Goal: Task Accomplishment & Management: Manage account settings

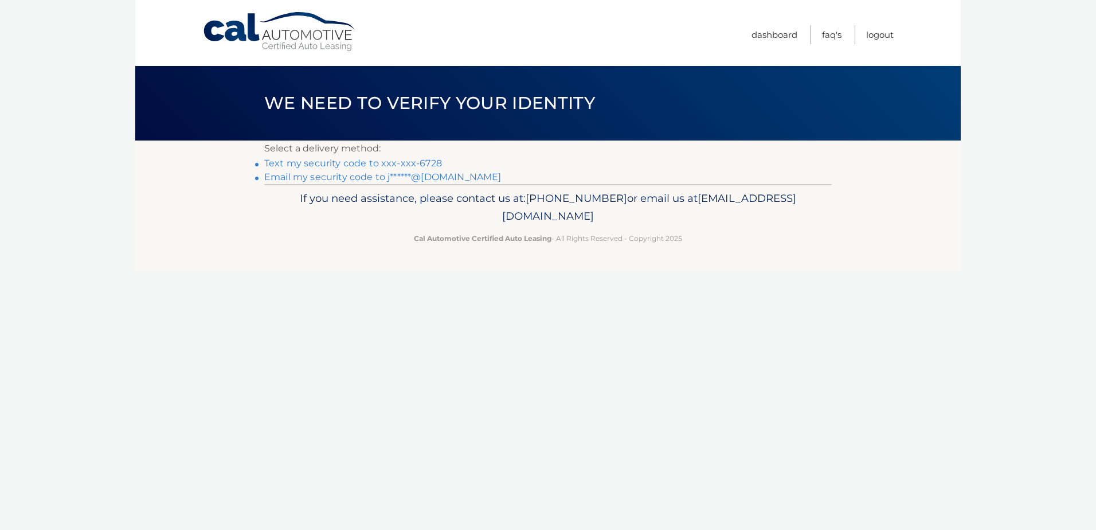
click at [413, 160] on link "Text my security code to xxx-xxx-6728" at bounding box center [353, 163] width 178 height 11
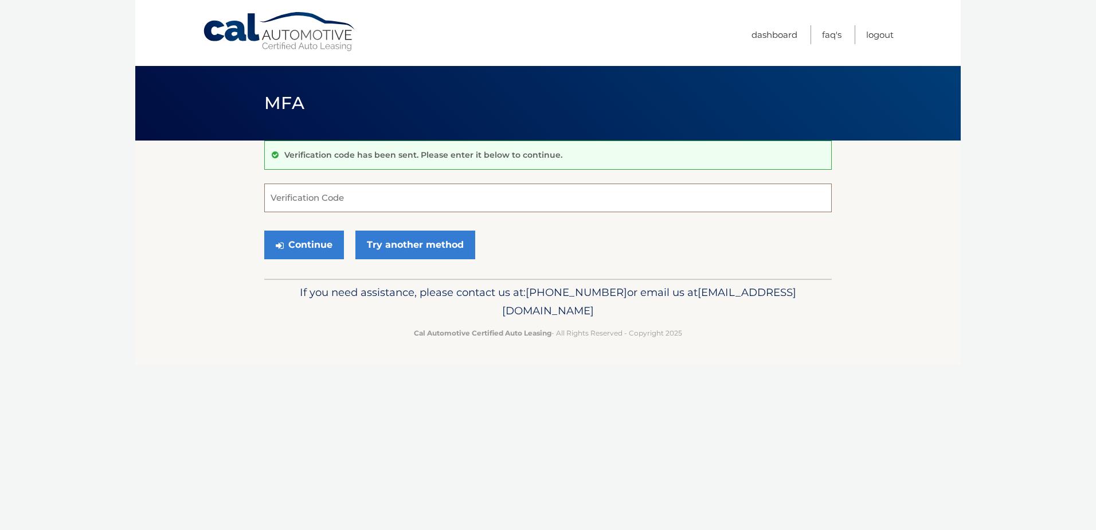
click at [359, 197] on input "Verification Code" at bounding box center [548, 197] width 568 height 29
type input "662305"
click at [317, 242] on button "Continue" at bounding box center [304, 244] width 80 height 29
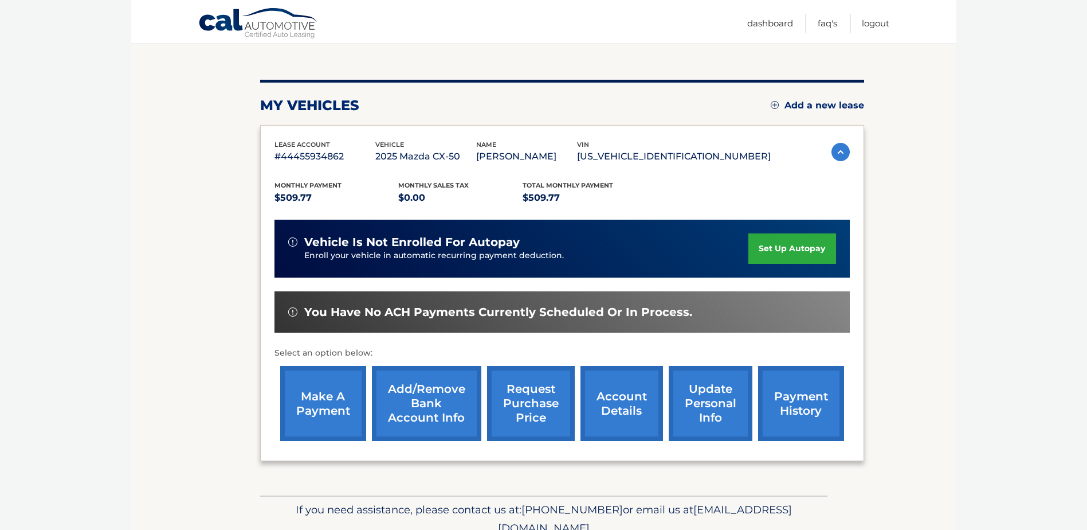
scroll to position [50, 0]
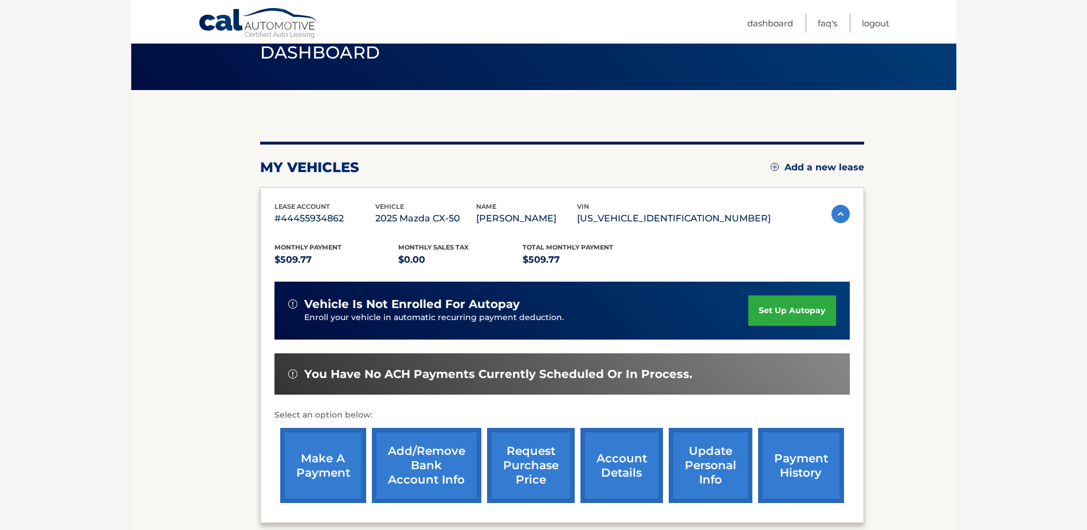
click at [311, 478] on link "make a payment" at bounding box center [323, 465] width 86 height 75
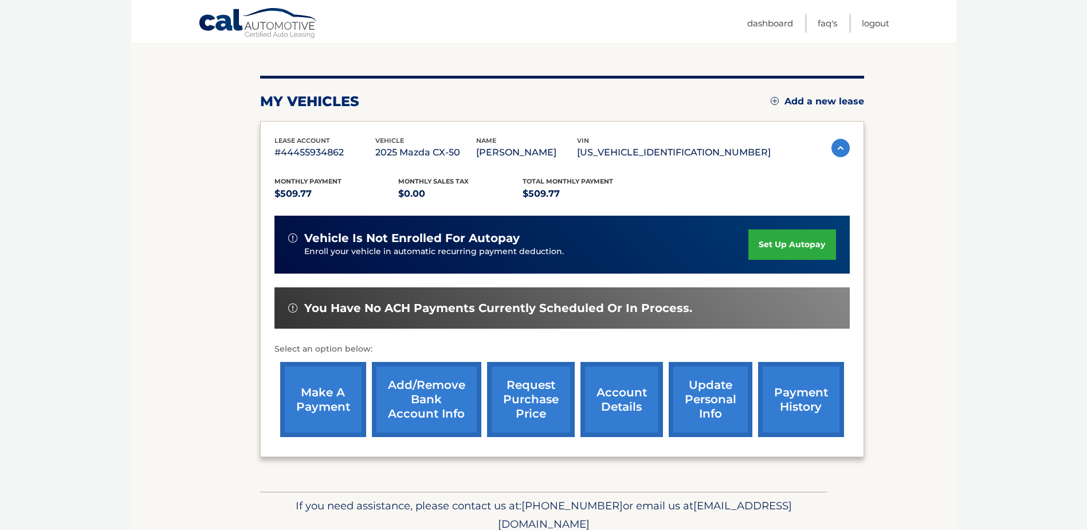
scroll to position [165, 0]
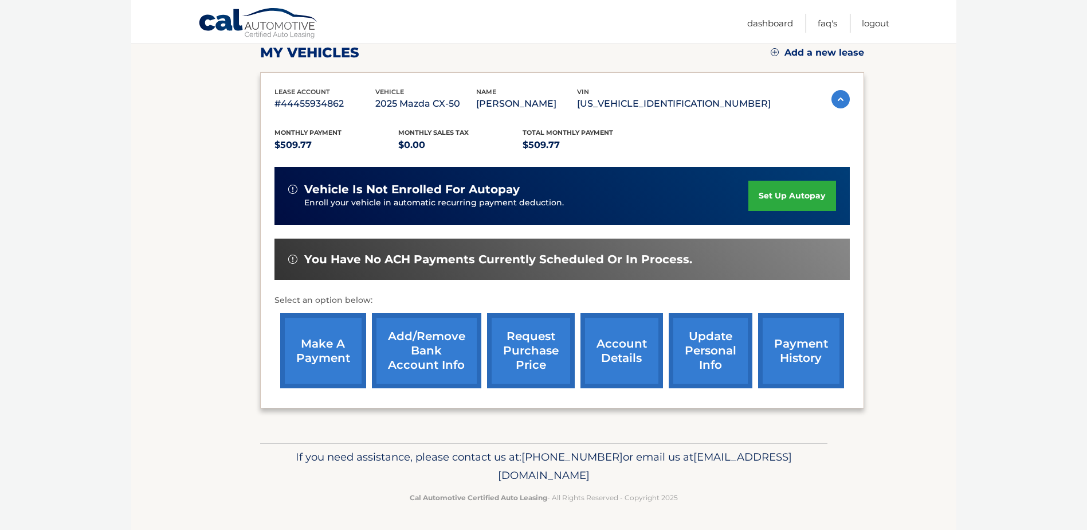
click at [440, 356] on link "Add/Remove bank account info" at bounding box center [426, 350] width 109 height 75
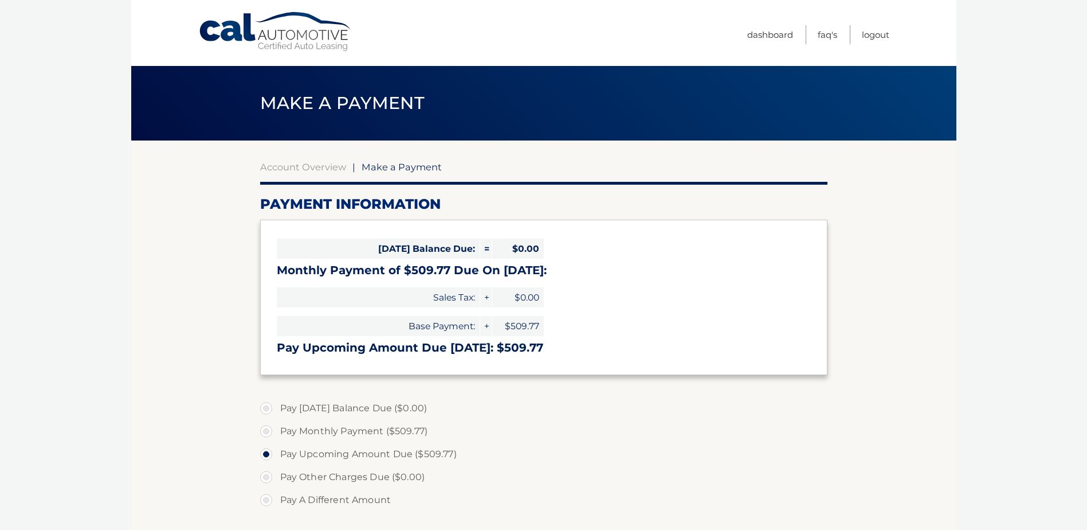
select select "NTI4ZThjZWYtN2MyNy00NTljLWJlNGYtMzc1MTNjMTJhZmZi"
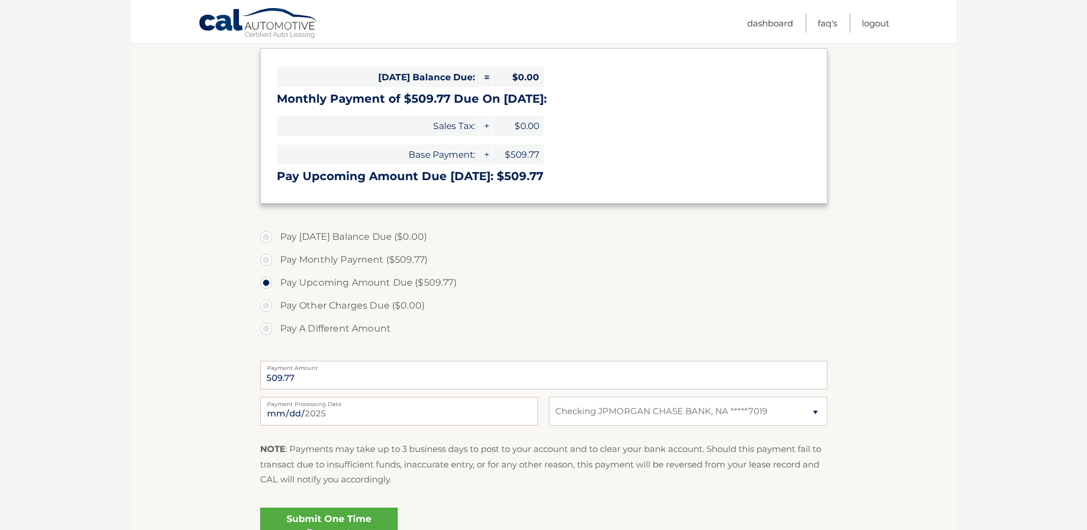
scroll to position [172, 0]
click at [623, 416] on select "Select Bank Account Checking JPMORGAN CHASE BANK, NA *****7019" at bounding box center [688, 410] width 278 height 29
click at [564, 345] on div "Pay Today's Balance Due ($0.00) Pay Monthly Payment ($509.77) Pay Upcoming Amou…" at bounding box center [544, 288] width 568 height 127
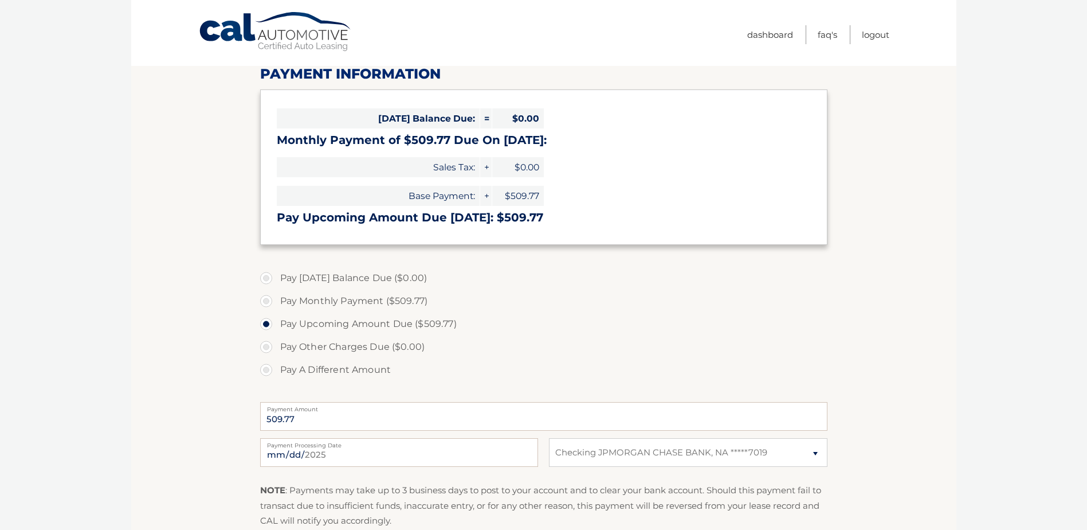
scroll to position [0, 0]
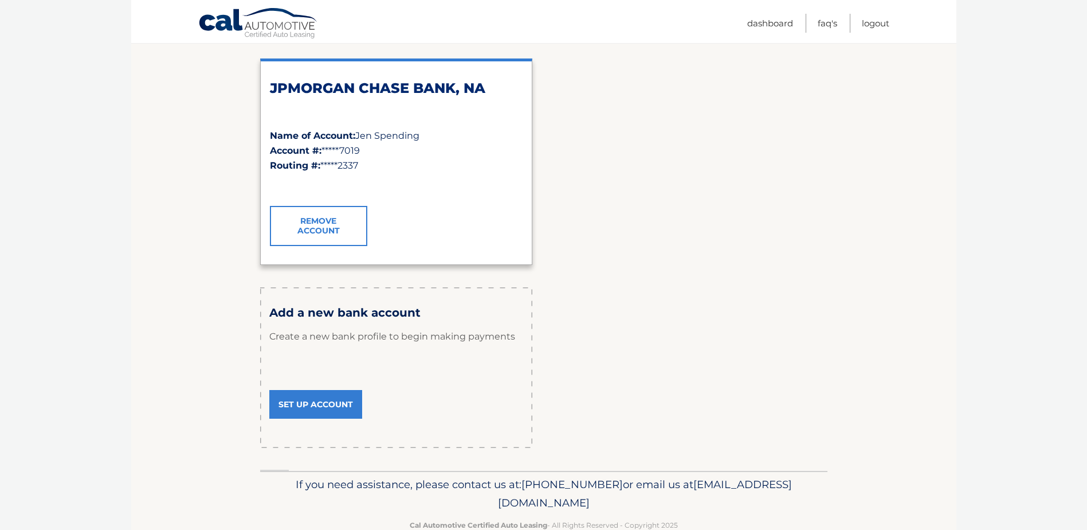
scroll to position [172, 0]
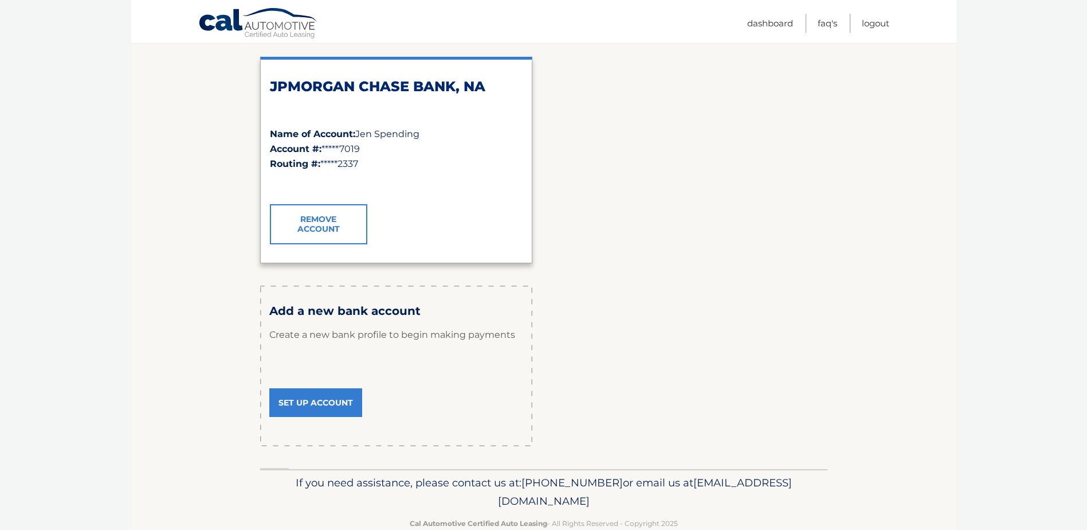
click at [310, 228] on link "Remove Account" at bounding box center [318, 224] width 97 height 40
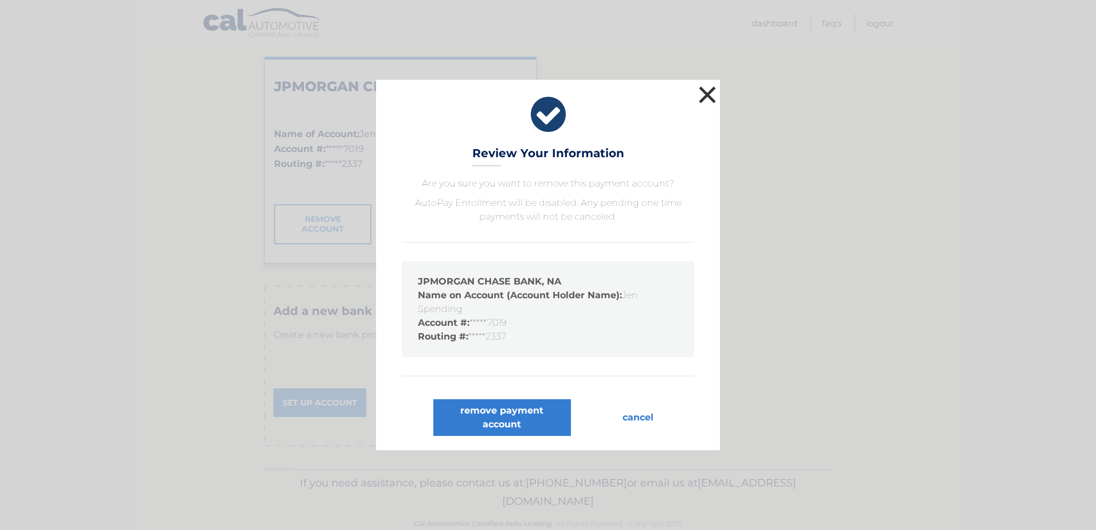
click at [699, 99] on button "×" at bounding box center [707, 94] width 23 height 23
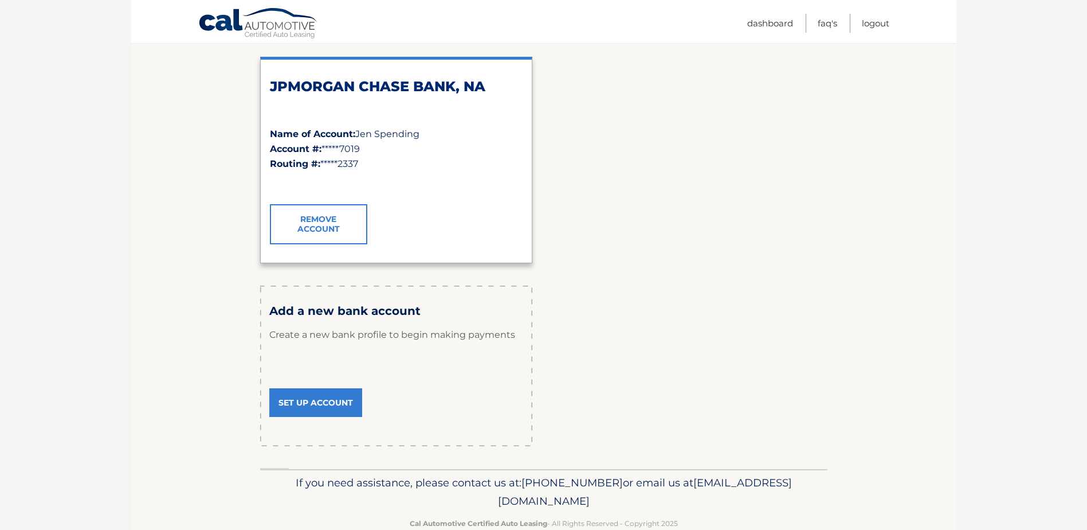
click at [329, 396] on link "Set Up Account" at bounding box center [315, 402] width 93 height 29
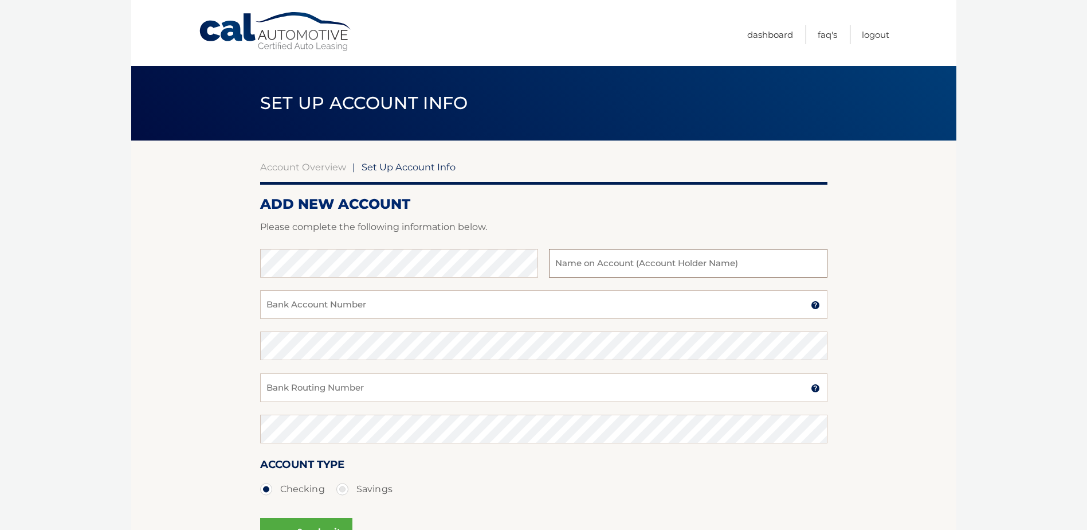
type input "Jen Spending"
click at [311, 306] on input "Bank Account Number" at bounding box center [544, 304] width 568 height 29
type input "200767717"
click at [351, 388] on input "Bank Routing Number" at bounding box center [544, 387] width 568 height 29
type input "021202337"
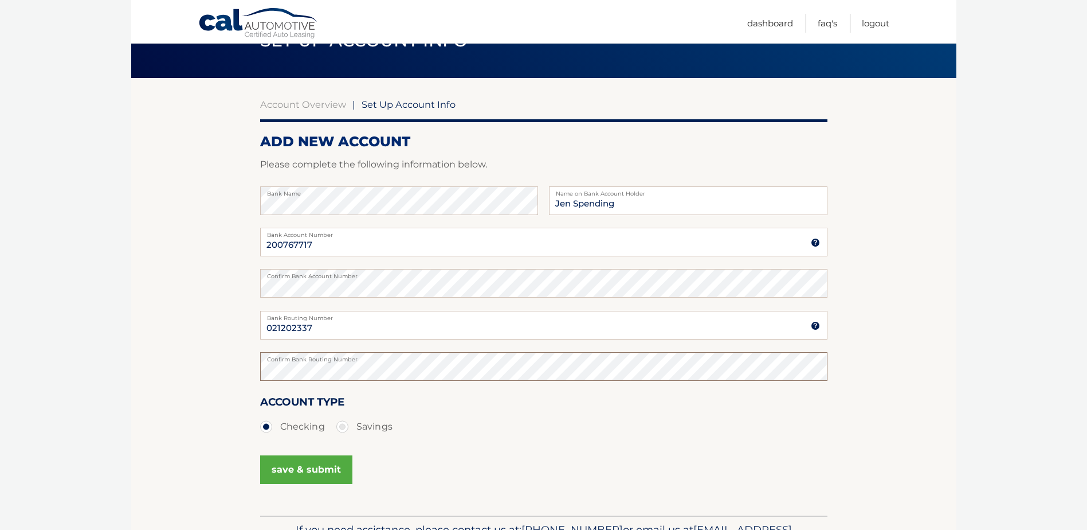
scroll to position [135, 0]
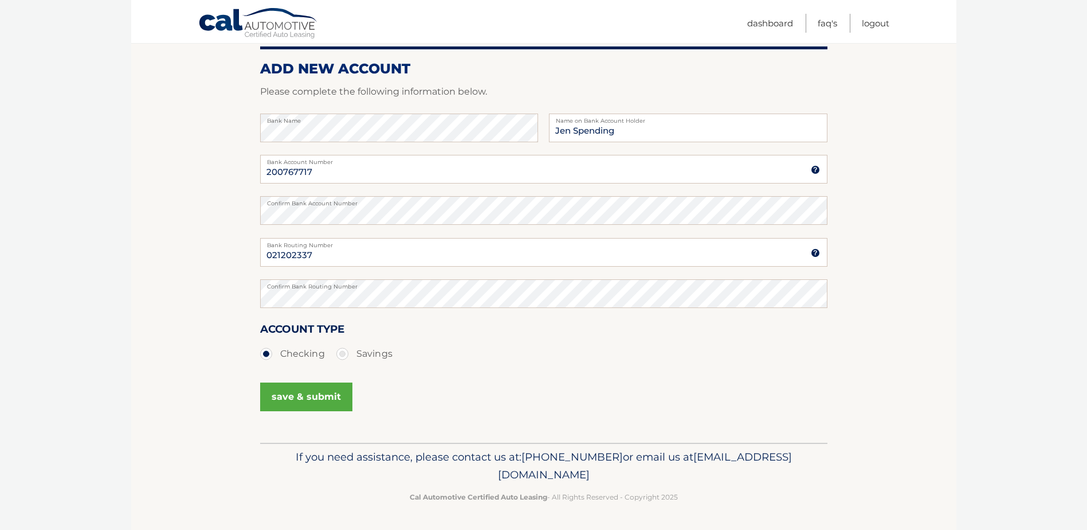
click at [288, 401] on button "save & submit" at bounding box center [306, 396] width 92 height 29
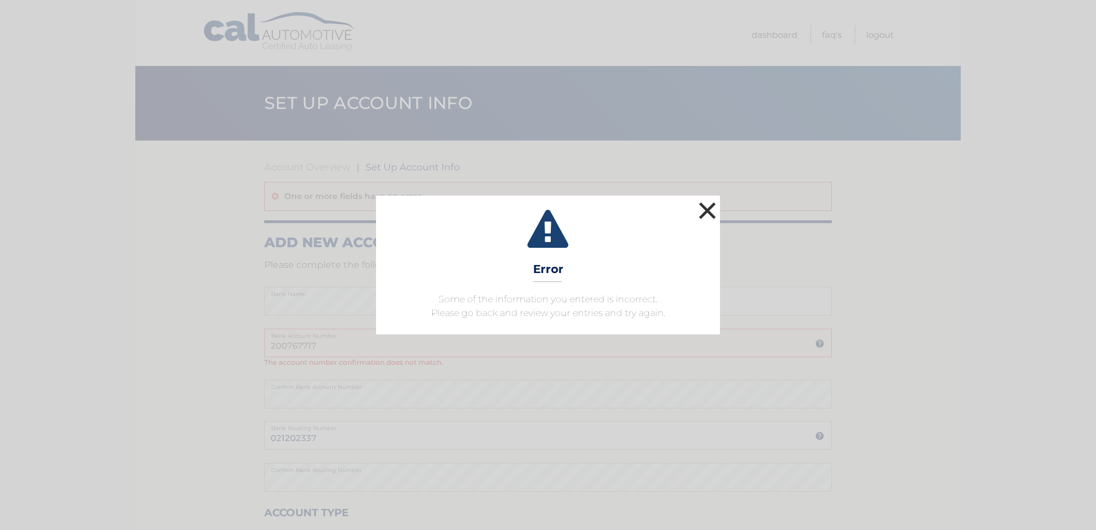
click at [709, 210] on button "×" at bounding box center [707, 210] width 23 height 23
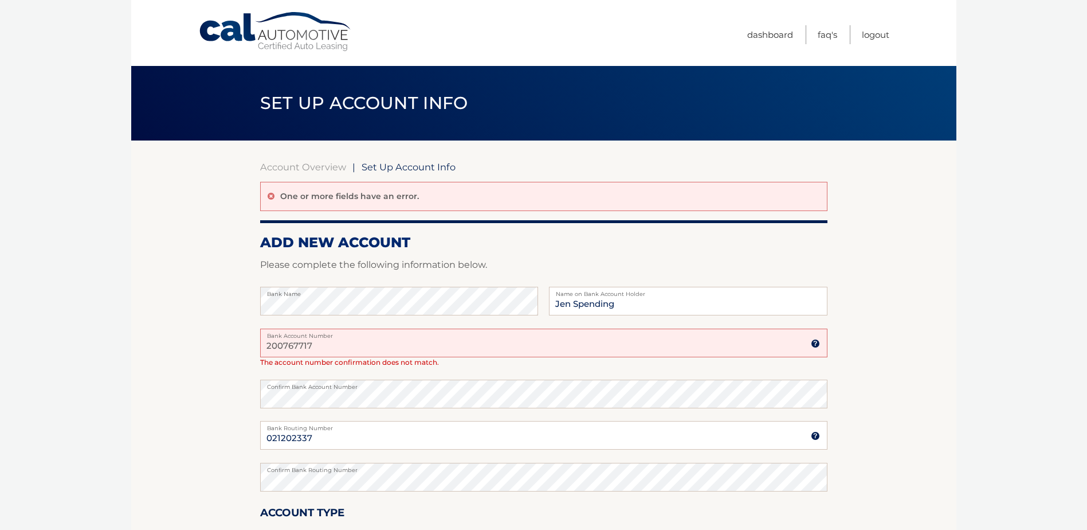
click at [504, 331] on label "Bank Account Number" at bounding box center [544, 332] width 568 height 9
click at [504, 331] on input "200767717" at bounding box center [544, 342] width 568 height 29
click at [372, 386] on label "Confirm Bank Account Number" at bounding box center [544, 384] width 568 height 9
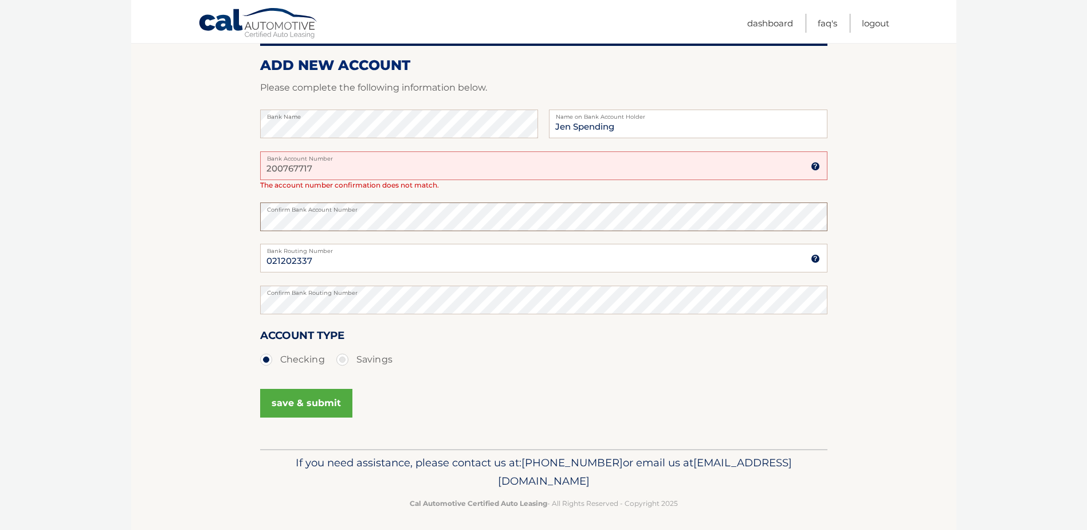
scroll to position [183, 0]
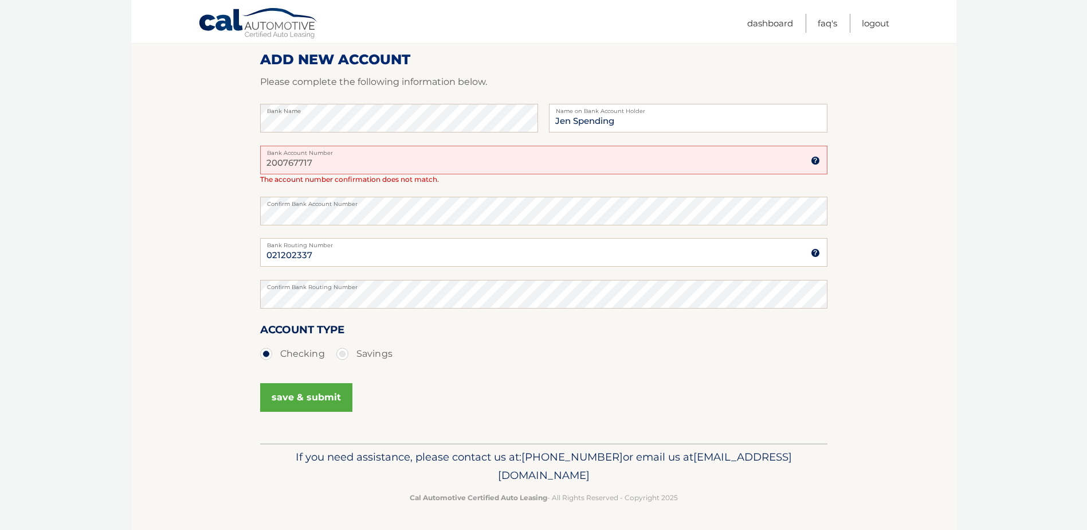
click at [306, 396] on button "save & submit" at bounding box center [306, 397] width 92 height 29
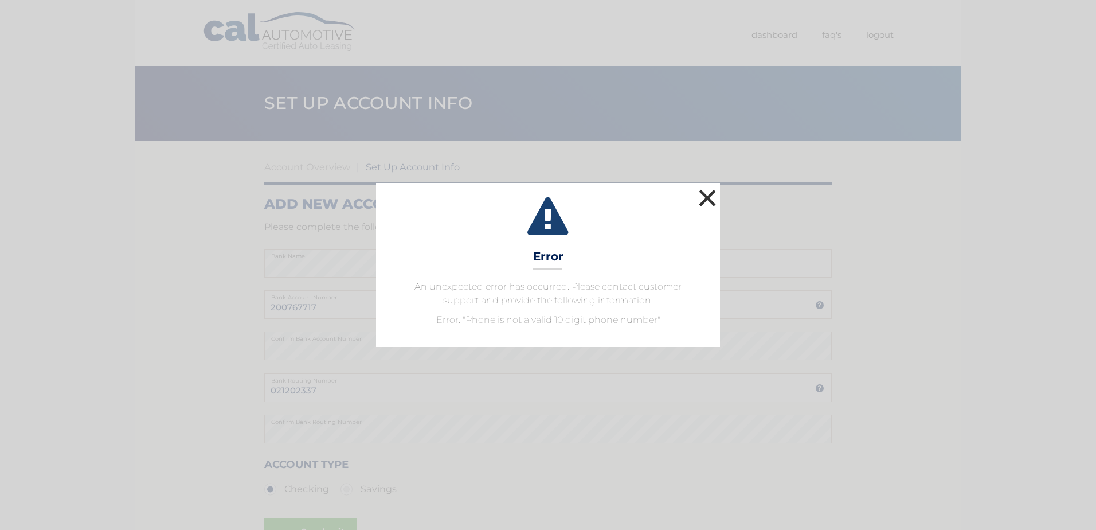
click at [705, 196] on button "×" at bounding box center [707, 197] width 23 height 23
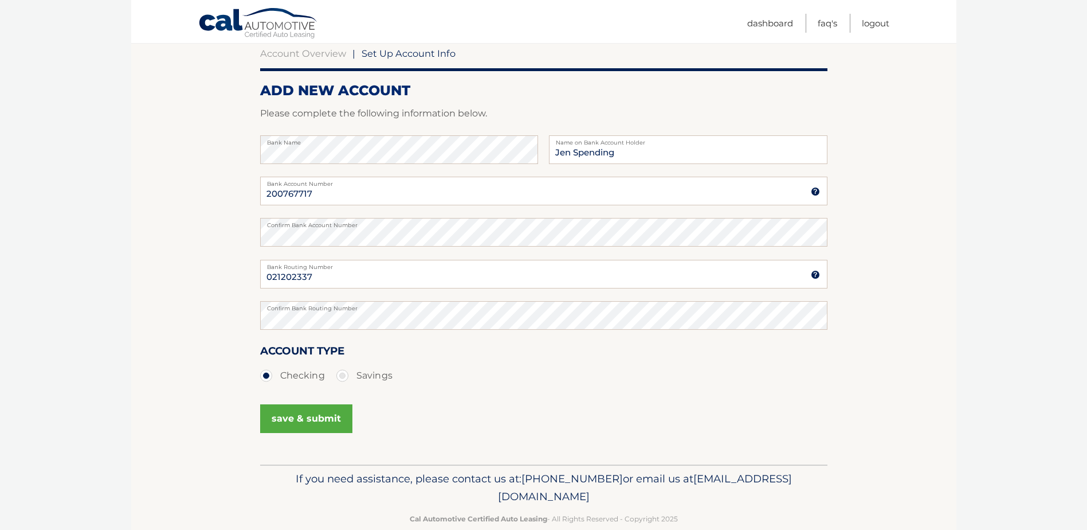
scroll to position [115, 0]
click at [301, 414] on button "save & submit" at bounding box center [306, 417] width 92 height 29
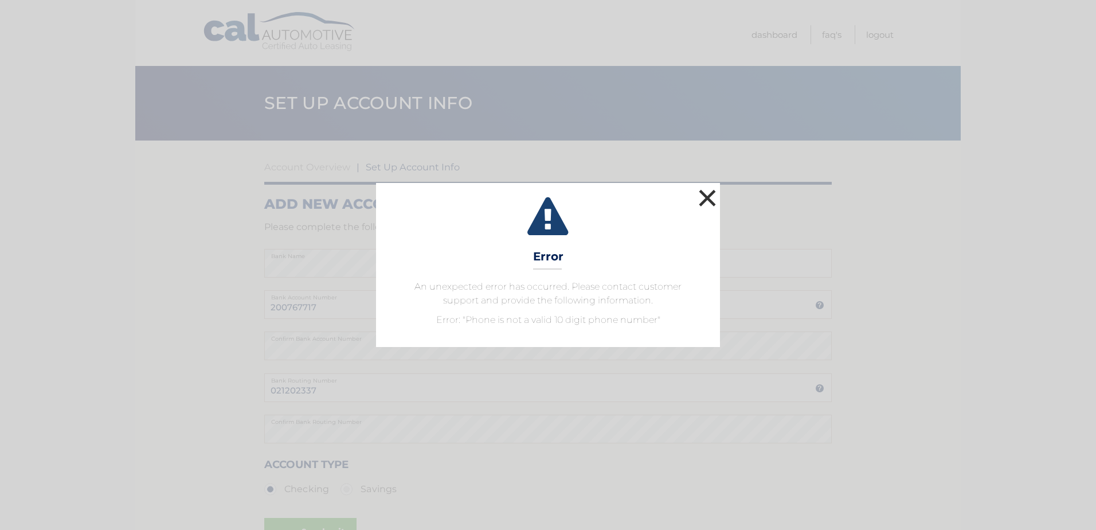
click at [711, 195] on button "×" at bounding box center [707, 197] width 23 height 23
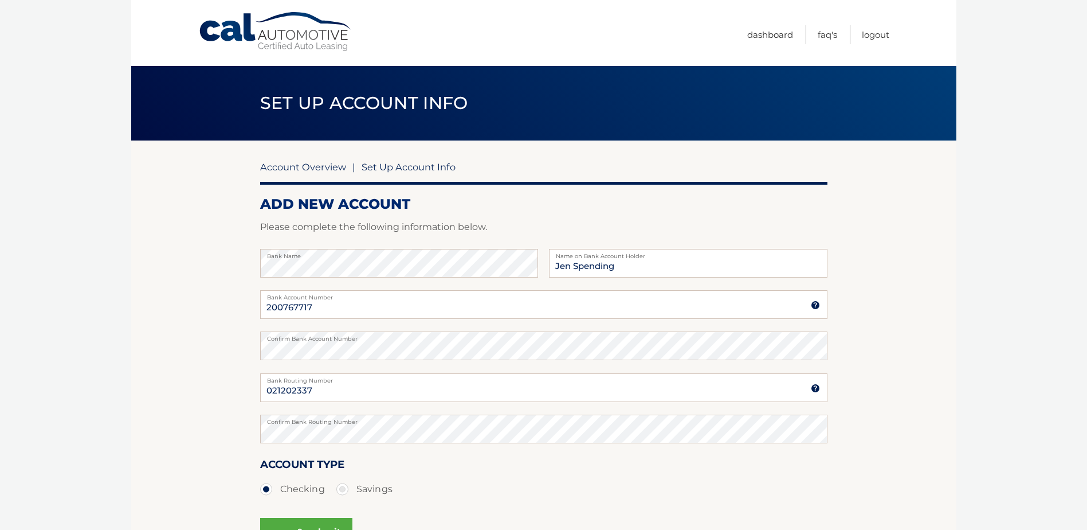
click at [310, 170] on link "Account Overview" at bounding box center [303, 166] width 86 height 11
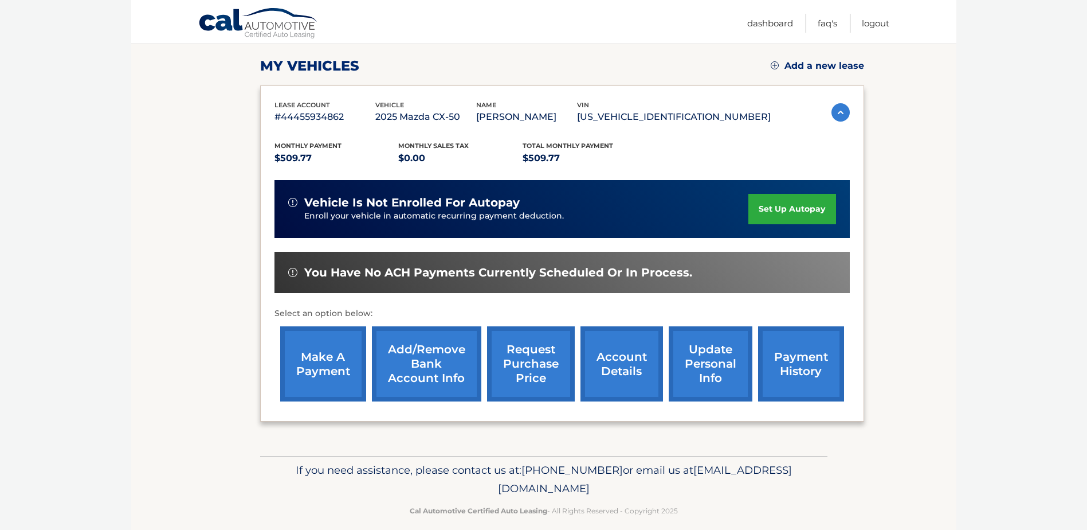
scroll to position [165, 0]
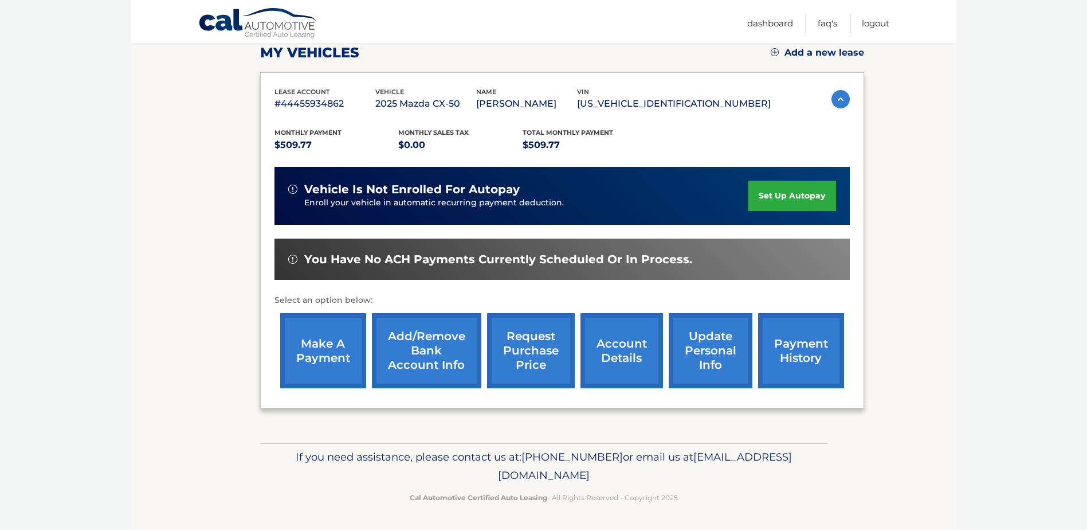
click at [404, 334] on link "Add/Remove bank account info" at bounding box center [426, 350] width 109 height 75
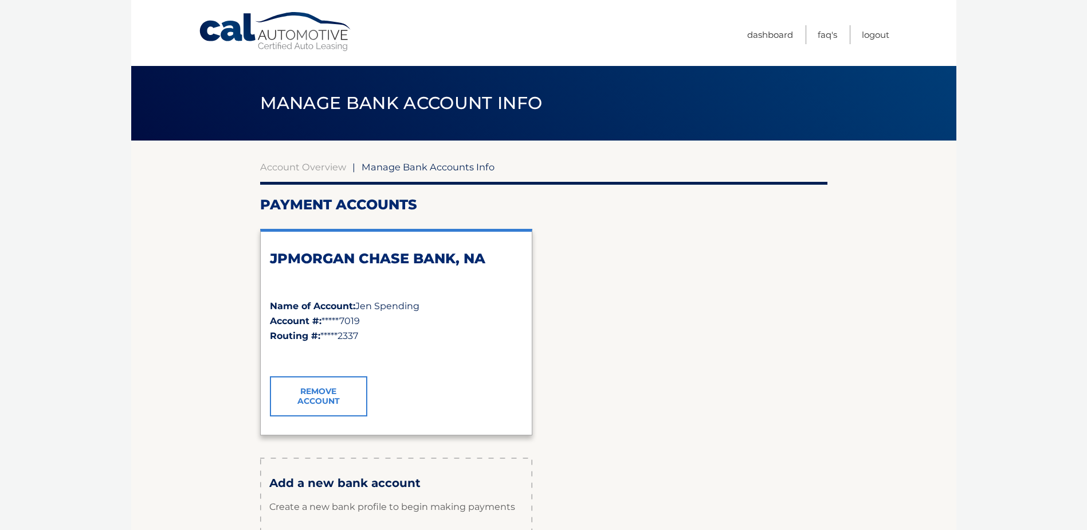
click at [310, 396] on link "Remove Account" at bounding box center [318, 396] width 97 height 40
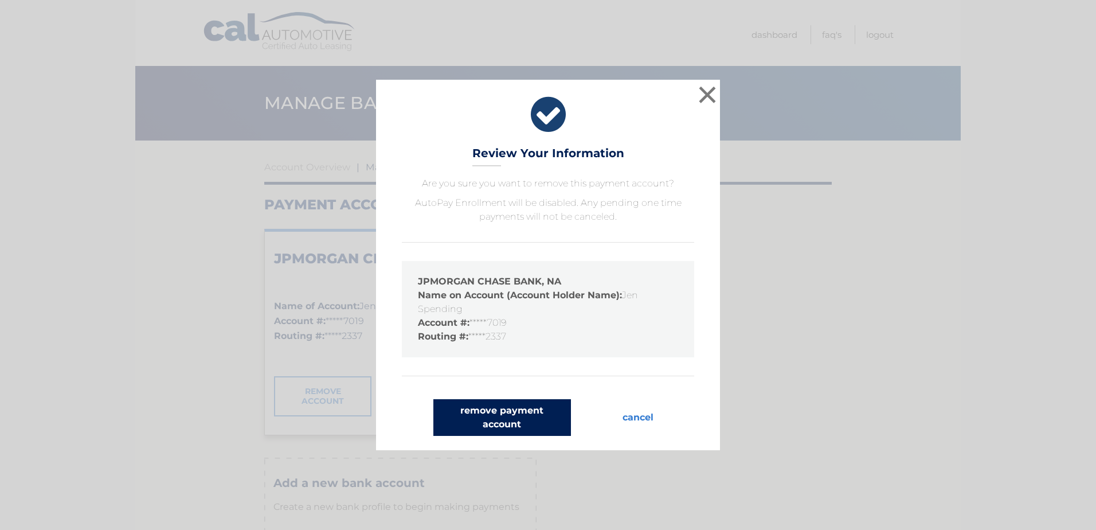
click at [486, 408] on button "remove payment account" at bounding box center [502, 417] width 138 height 37
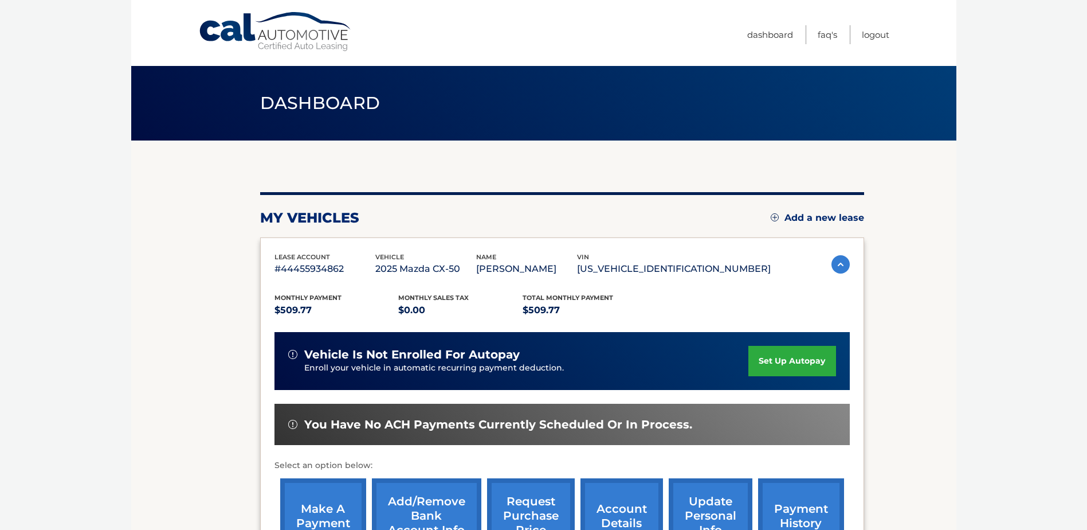
scroll to position [165, 0]
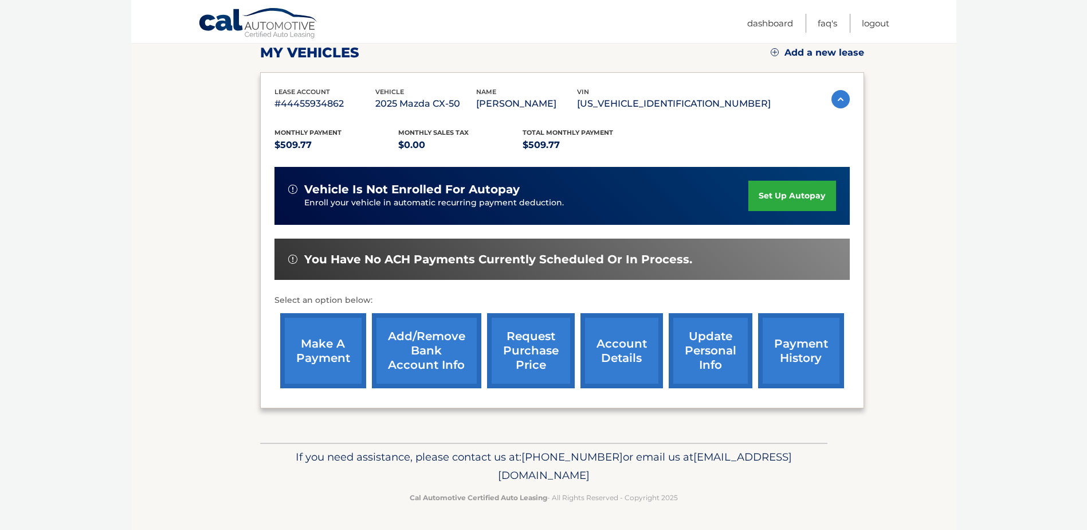
click at [416, 361] on link "Add/Remove bank account info" at bounding box center [426, 350] width 109 height 75
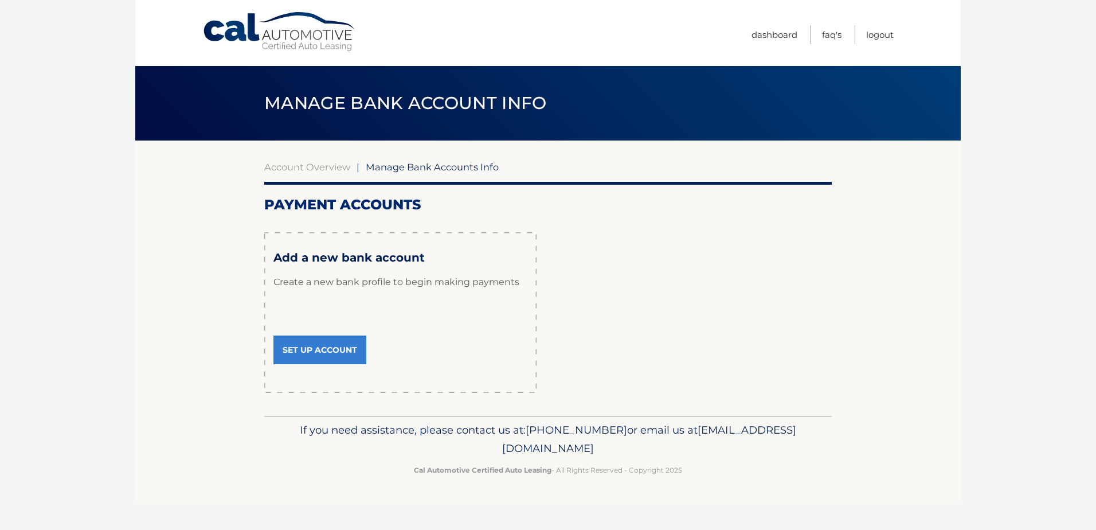
click at [319, 354] on link "Set Up Account" at bounding box center [319, 349] width 93 height 29
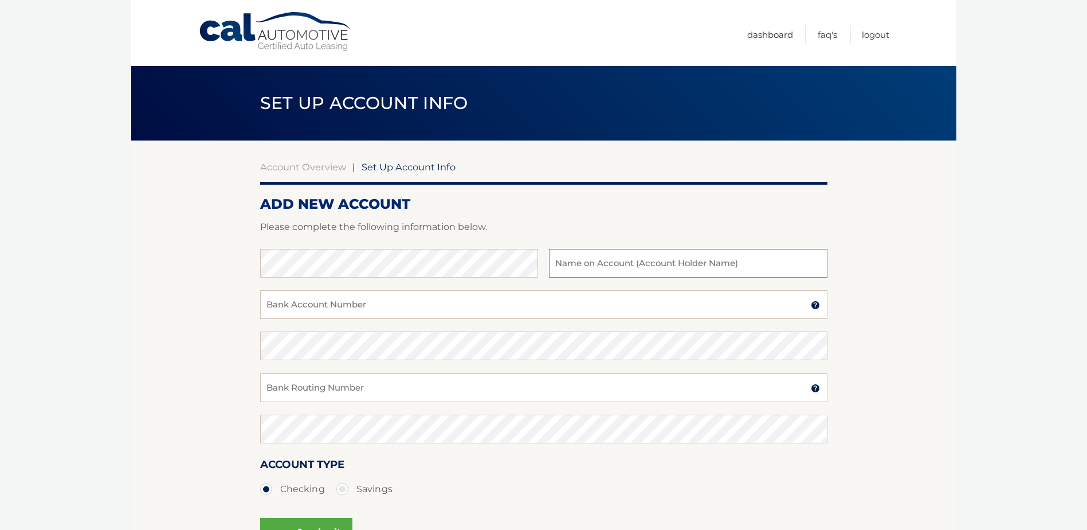
type input "Jen Spending"
click at [322, 315] on input "Bank Account Number" at bounding box center [544, 304] width 568 height 29
type input "200767717"
click at [318, 341] on label "Confirm Bank Account Number" at bounding box center [544, 335] width 568 height 9
click at [207, 331] on section "Account Overview | Set Up Account Info ADD NEW ACCOUNT Please complete the foll…" at bounding box center [544, 358] width 826 height 437
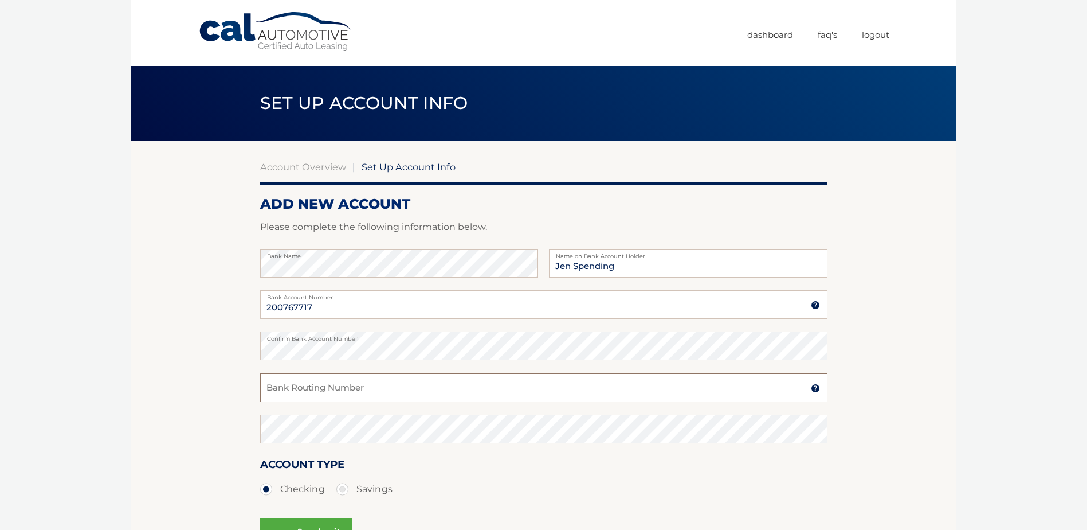
click at [319, 389] on input "Bank Routing Number" at bounding box center [544, 387] width 568 height 29
type input "021202337"
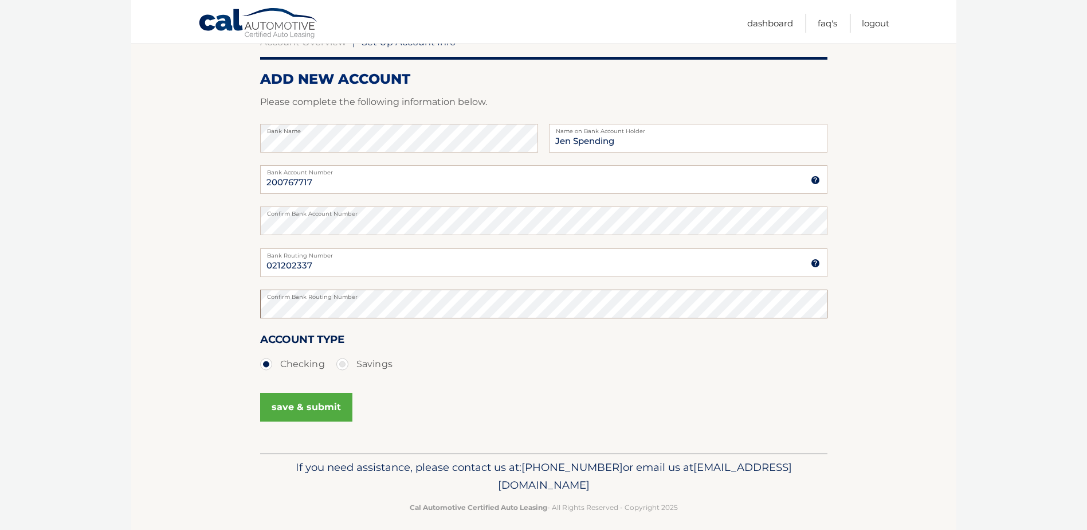
scroll to position [135, 0]
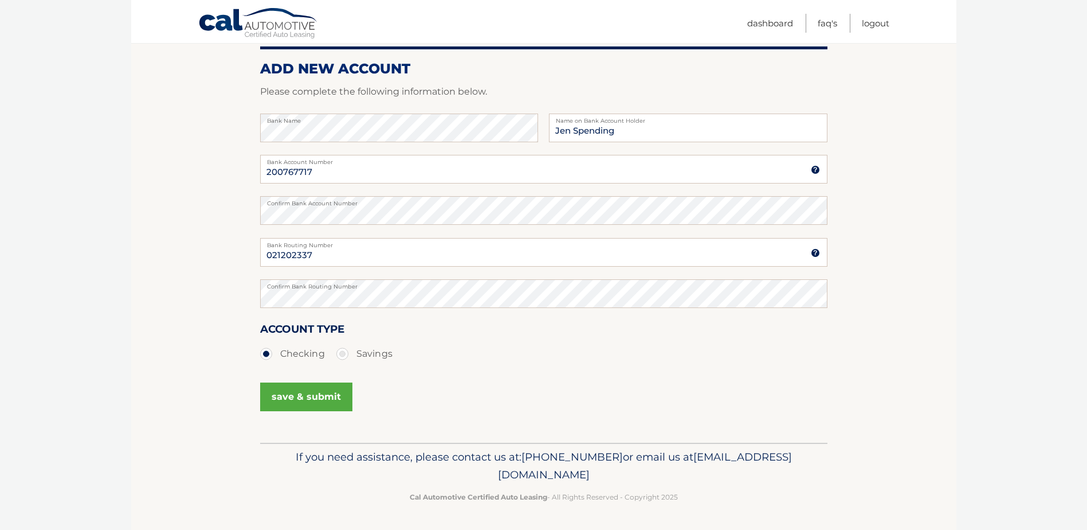
click at [287, 405] on button "save & submit" at bounding box center [306, 396] width 92 height 29
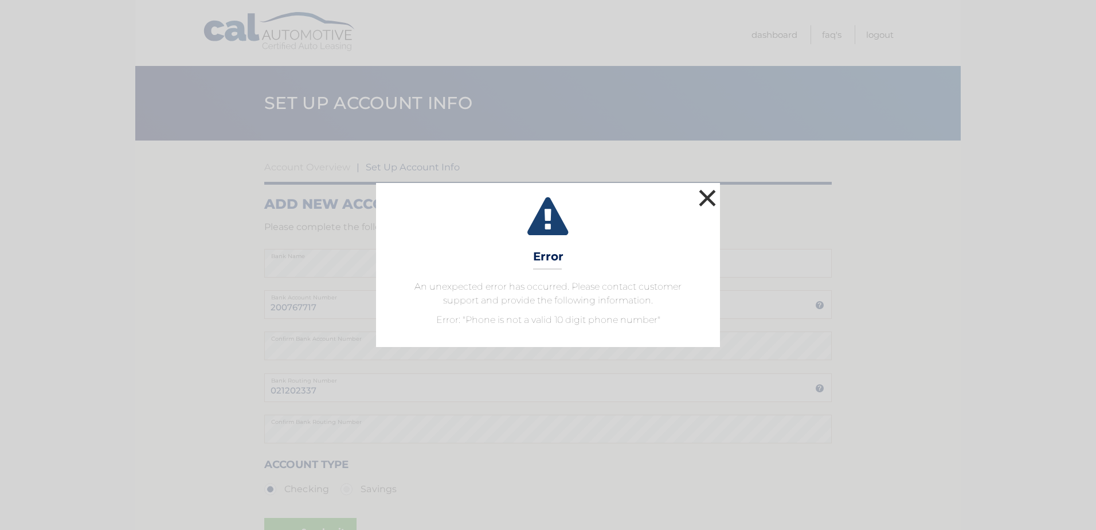
click at [714, 193] on button "×" at bounding box center [707, 197] width 23 height 23
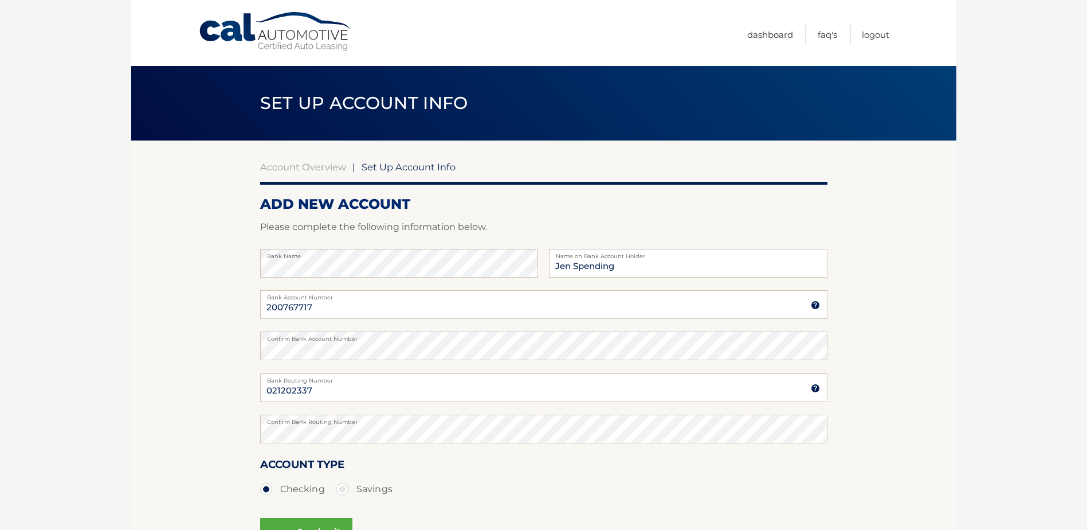
scroll to position [115, 0]
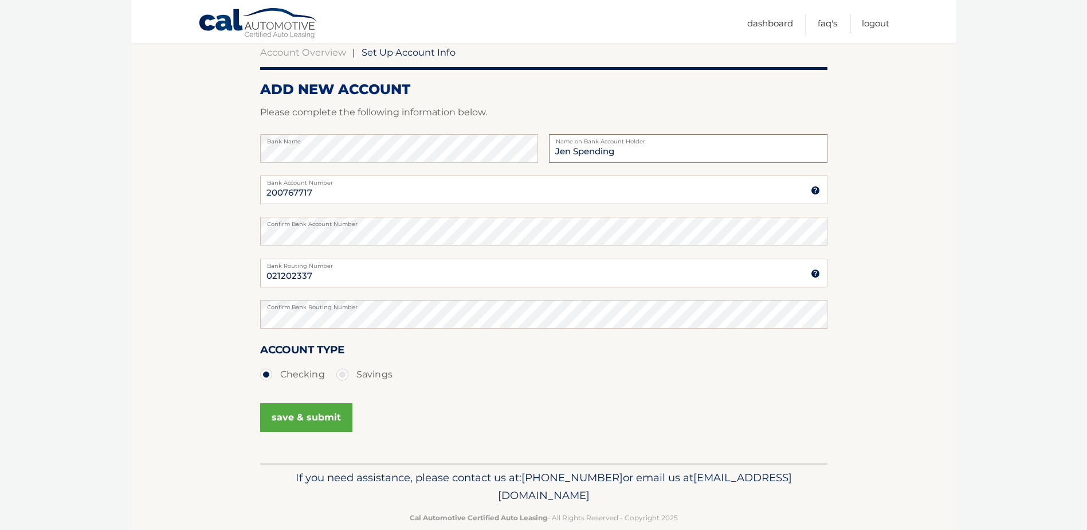
drag, startPoint x: 630, startPoint y: 148, endPoint x: 414, endPoint y: 134, distance: 216.6
click at [414, 134] on div "Bank Name Jen Spending Name on Bank Account Holder" at bounding box center [544, 154] width 568 height 41
click at [418, 167] on div "Bank Name Jen Name on Bank Account Holder" at bounding box center [544, 154] width 568 height 41
drag, startPoint x: 581, startPoint y: 152, endPoint x: 496, endPoint y: 138, distance: 86.7
click at [496, 138] on div "Bank Name Jen Name on Bank Account Holder" at bounding box center [544, 154] width 568 height 41
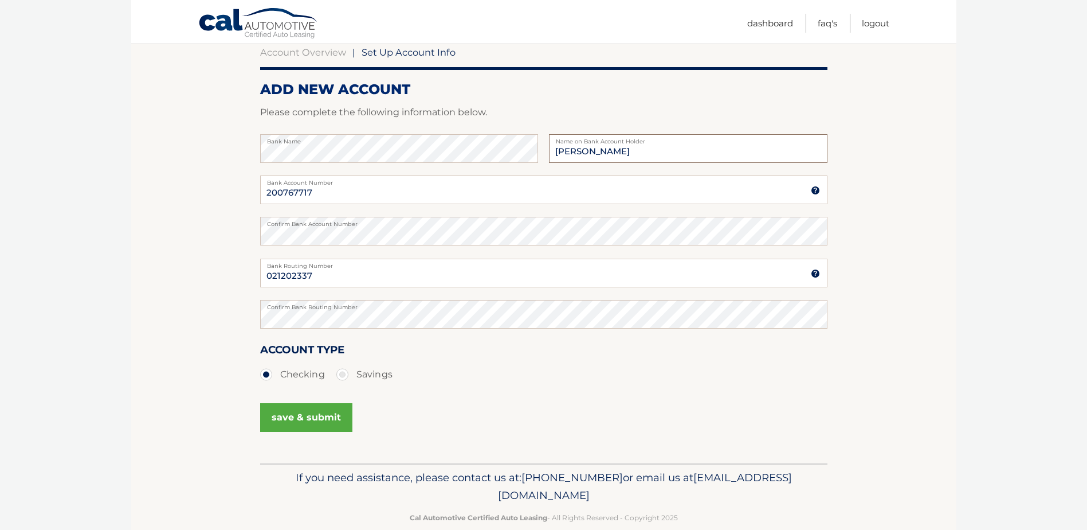
type input "[PERSON_NAME]"
click at [551, 103] on form "ADD NEW ACCOUNT Please complete the following information below. Bank Name [PER…" at bounding box center [544, 272] width 568 height 382
click at [299, 420] on button "save & submit" at bounding box center [306, 417] width 92 height 29
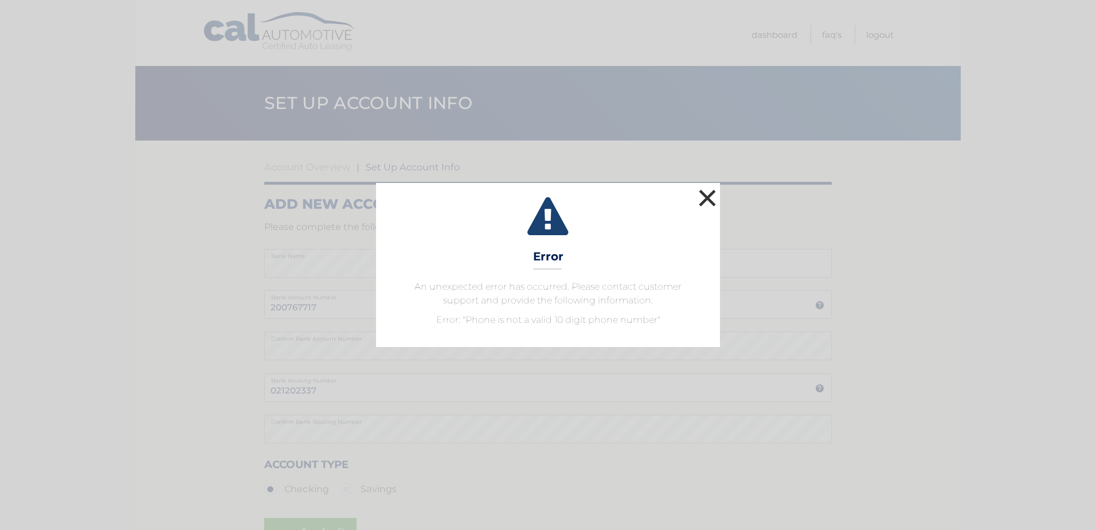
click at [703, 201] on button "×" at bounding box center [707, 197] width 23 height 23
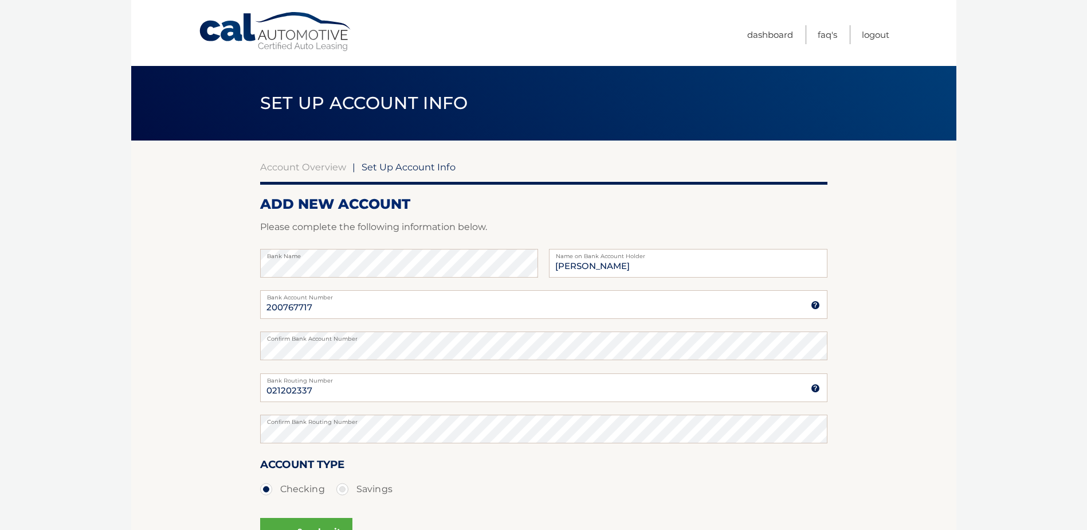
click at [413, 173] on div "Account Overview | Set Up Account Info ADD NEW ACCOUNT Please complete the foll…" at bounding box center [544, 369] width 568 height 417
click at [413, 163] on span "Set Up Account Info" at bounding box center [409, 166] width 94 height 11
click at [410, 169] on span "Set Up Account Info" at bounding box center [409, 166] width 94 height 11
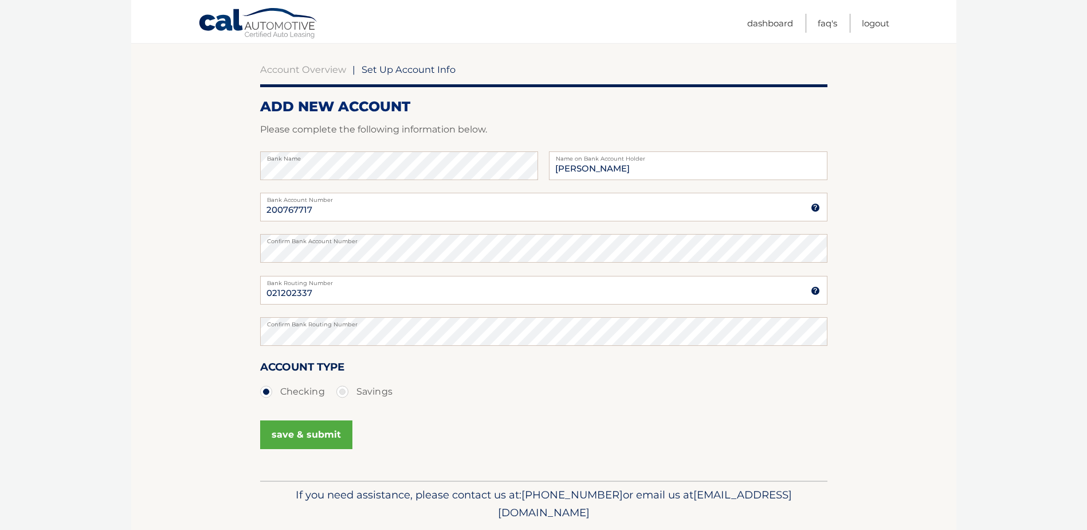
scroll to position [115, 0]
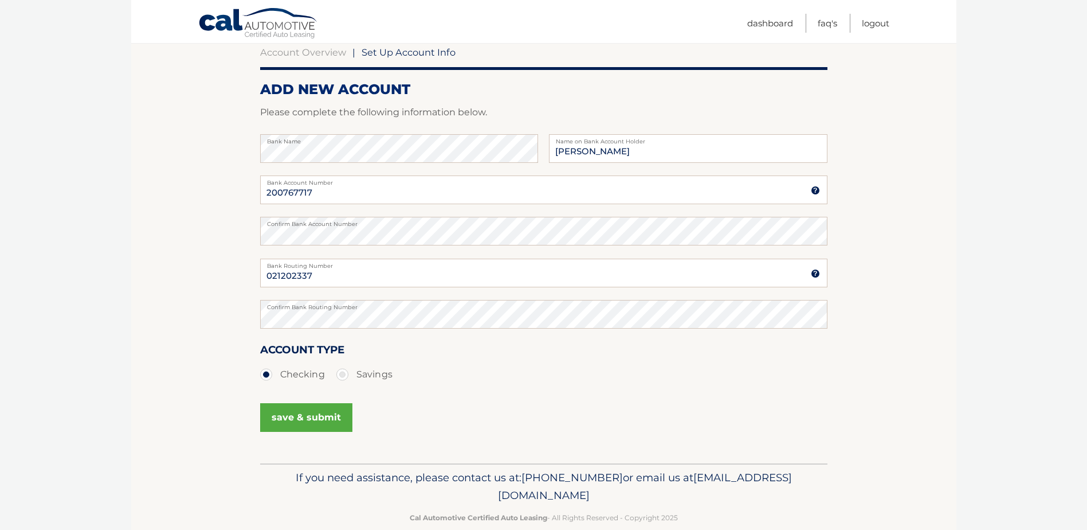
click at [307, 410] on button "save & submit" at bounding box center [306, 417] width 92 height 29
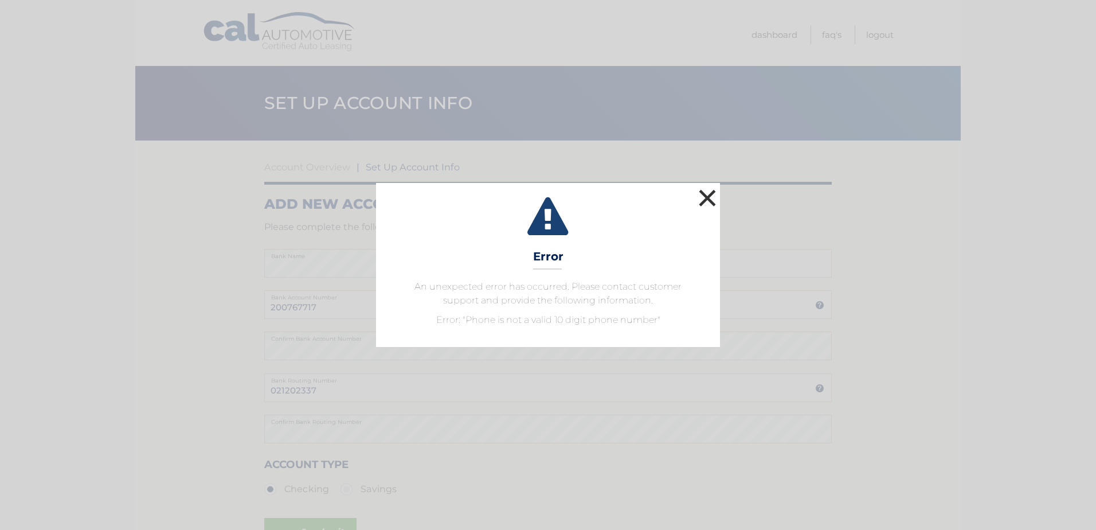
click at [712, 188] on button "×" at bounding box center [707, 197] width 23 height 23
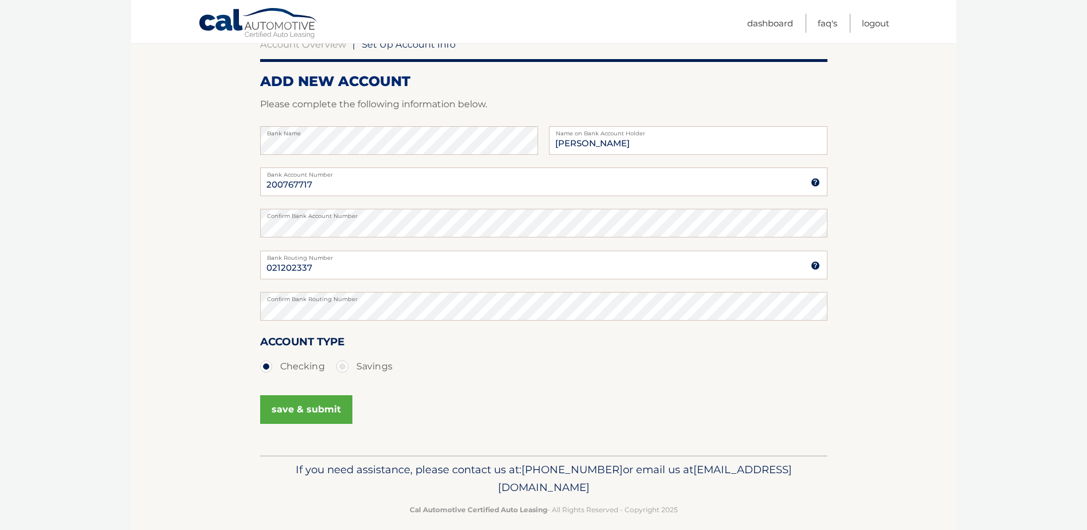
scroll to position [135, 0]
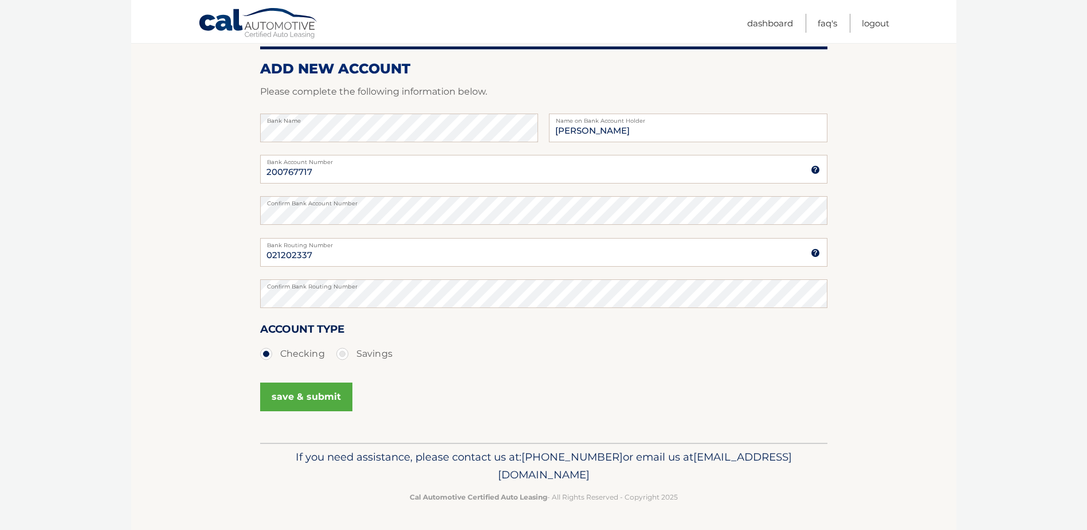
click at [816, 249] on img at bounding box center [815, 252] width 9 height 9
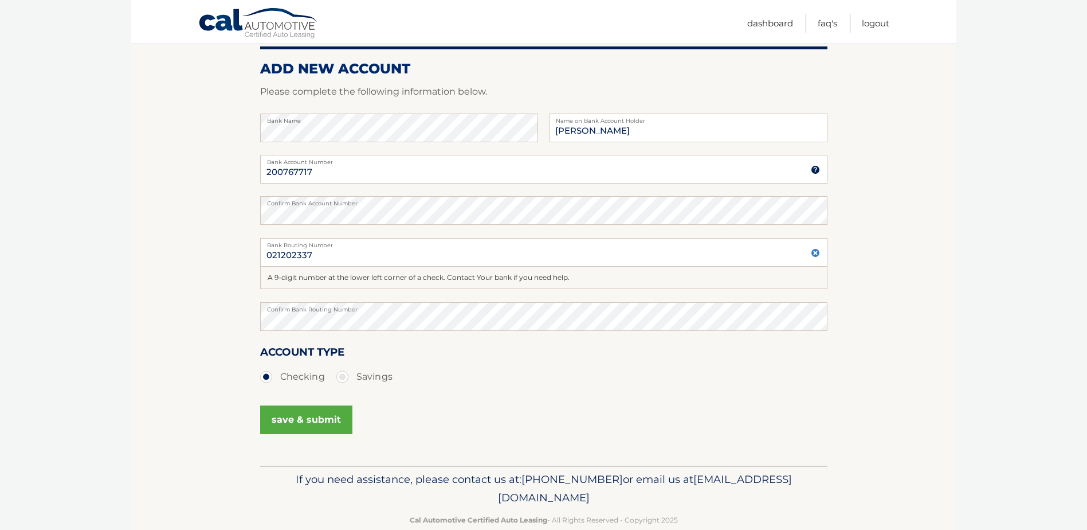
click at [725, 97] on p "Please complete the following information below." at bounding box center [544, 92] width 568 height 16
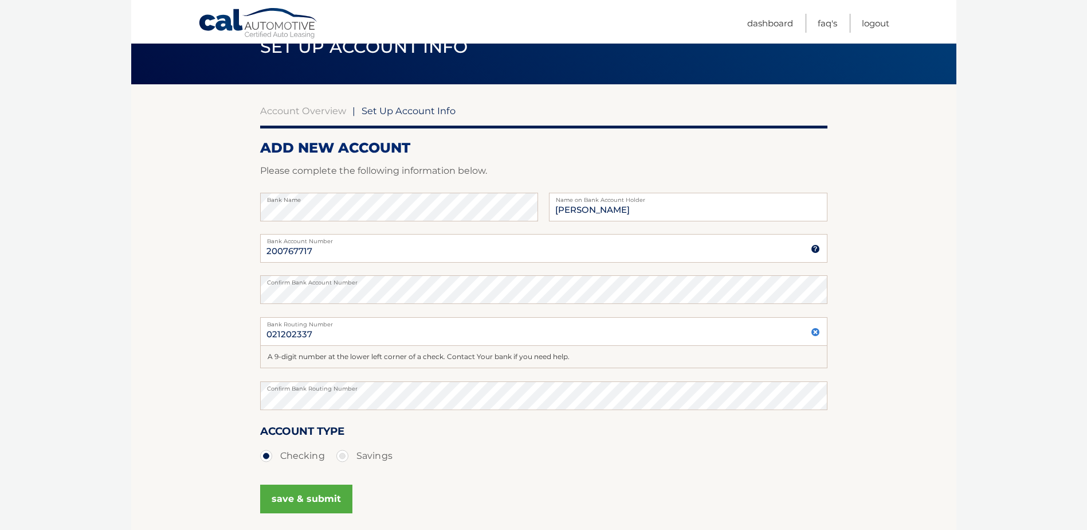
scroll to position [21, 0]
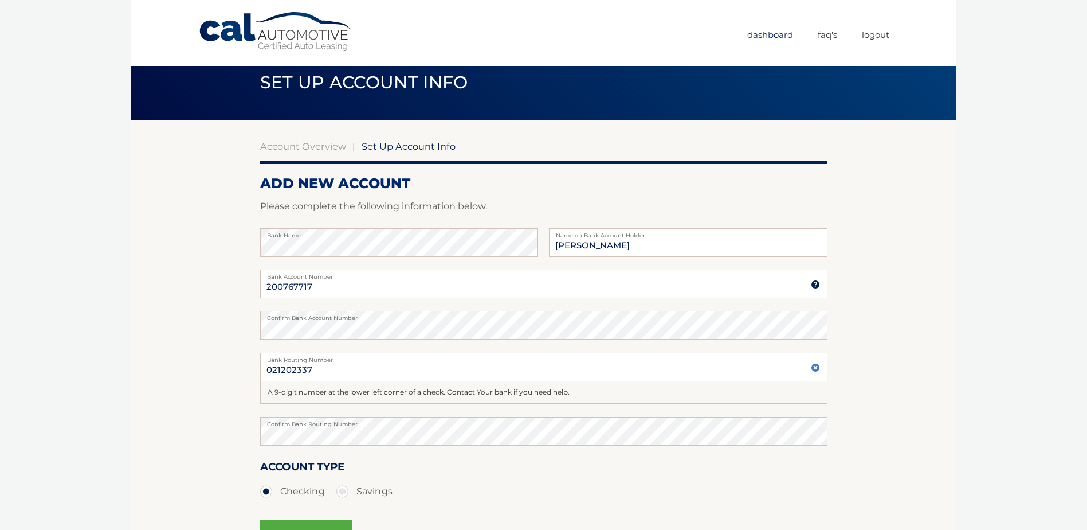
click at [773, 30] on link "Dashboard" at bounding box center [771, 34] width 46 height 19
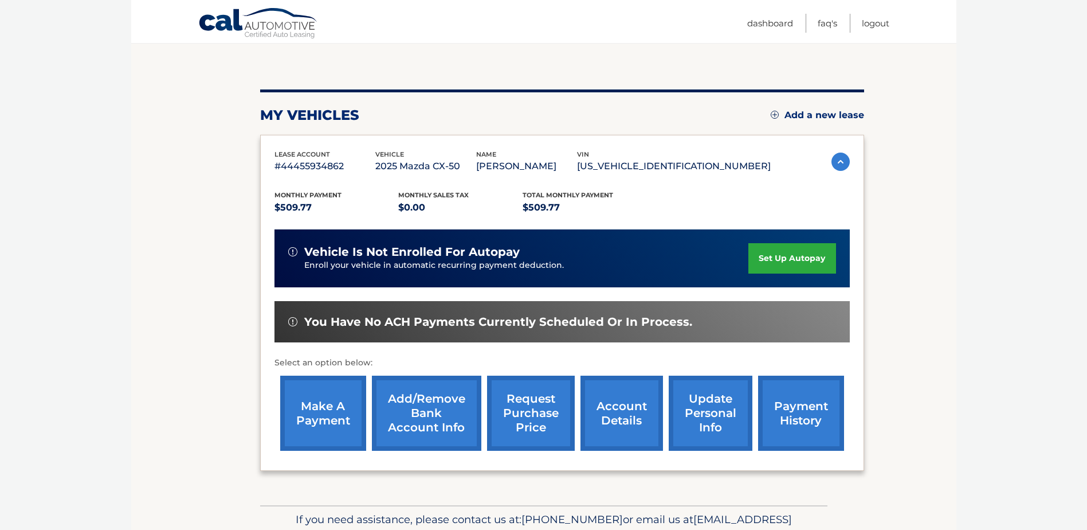
scroll to position [115, 0]
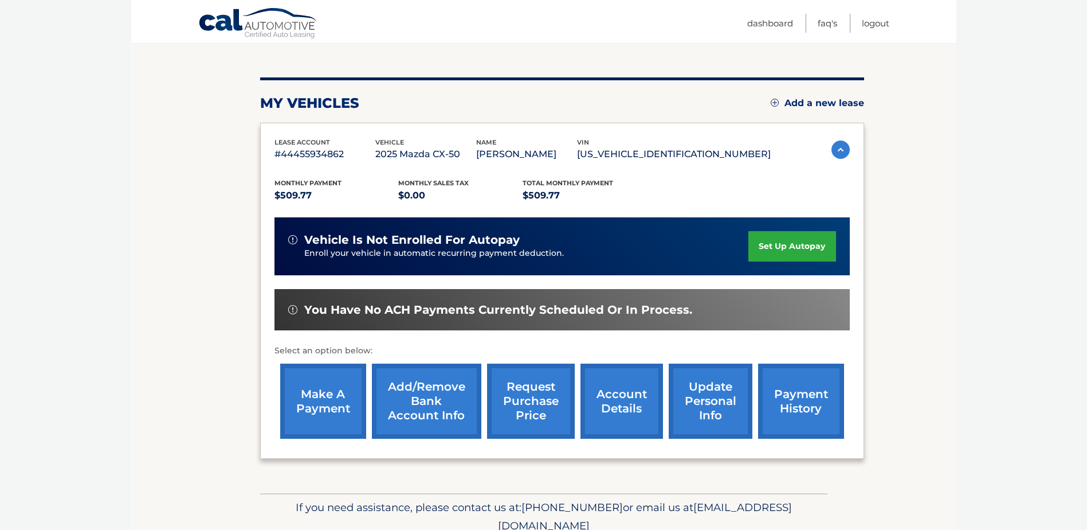
click at [706, 392] on link "update personal info" at bounding box center [711, 400] width 84 height 75
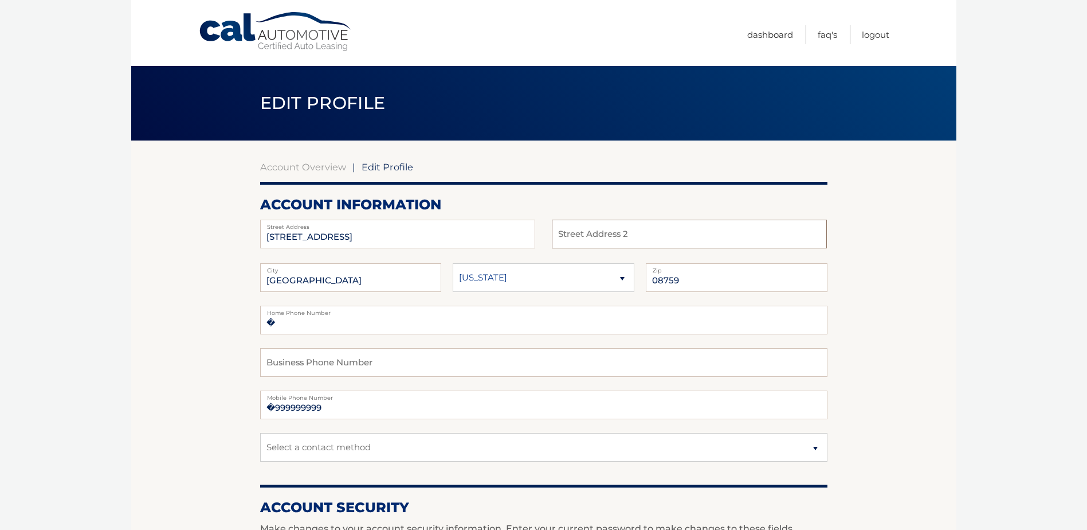
click at [594, 238] on input "text" at bounding box center [689, 234] width 275 height 29
type input "Unit 18109"
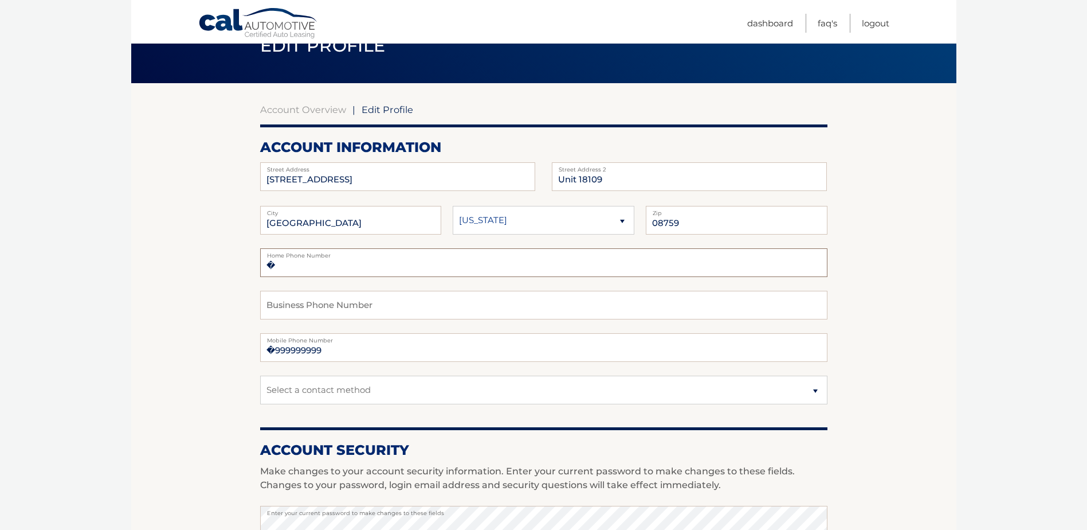
click at [380, 271] on input "�" at bounding box center [544, 262] width 568 height 29
type input "�7322996728"
click at [351, 349] on input "�999999999" at bounding box center [544, 347] width 568 height 29
drag, startPoint x: 351, startPoint y: 349, endPoint x: 279, endPoint y: 338, distance: 72.4
click at [279, 338] on div "�999999999 Mobile Phone Number" at bounding box center [544, 347] width 568 height 29
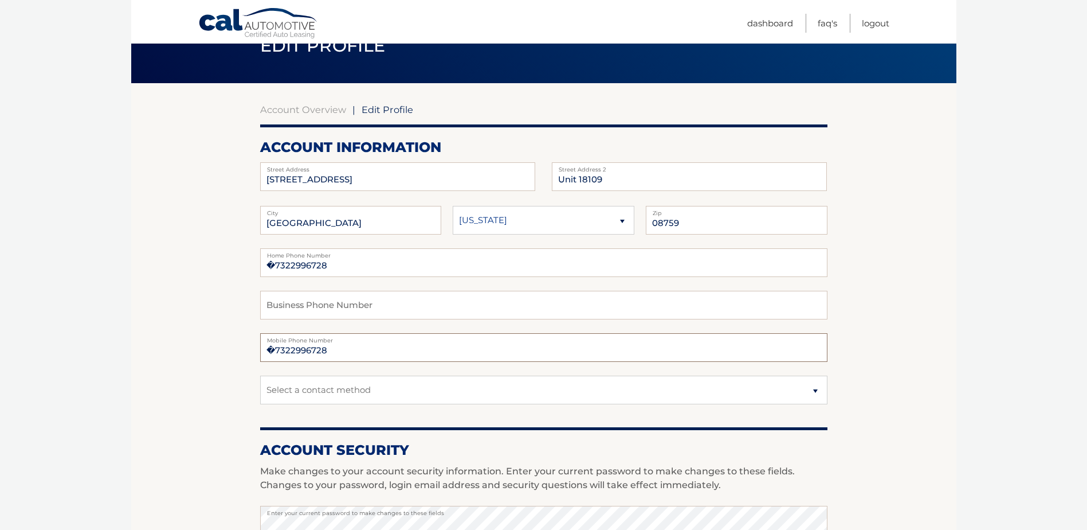
type input "�7322996728"
click at [299, 394] on select "Select a contact method Mobile Home" at bounding box center [544, 389] width 568 height 29
select select "1"
click at [260, 375] on select "Select a contact method Mobile Home" at bounding box center [544, 389] width 568 height 29
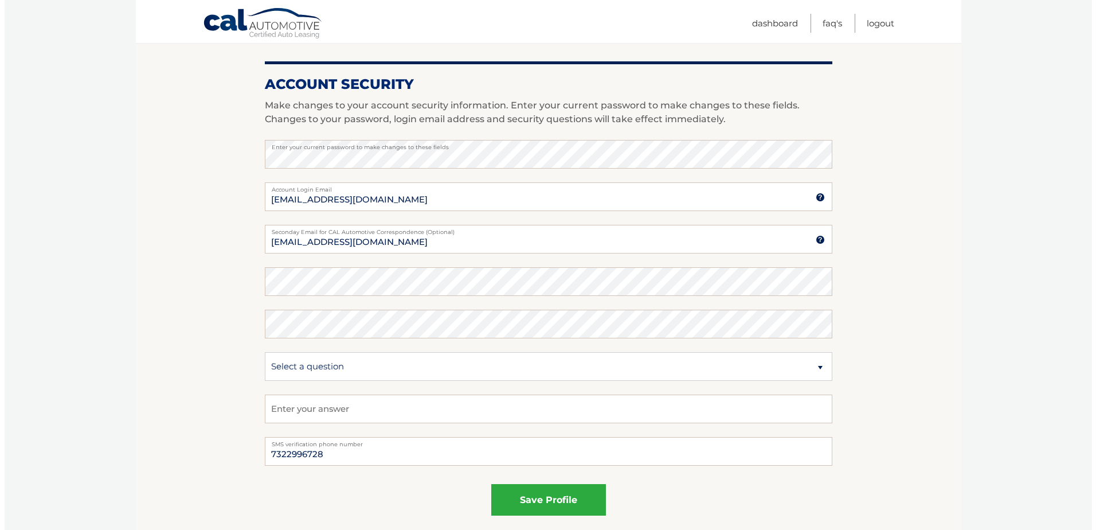
scroll to position [459, 0]
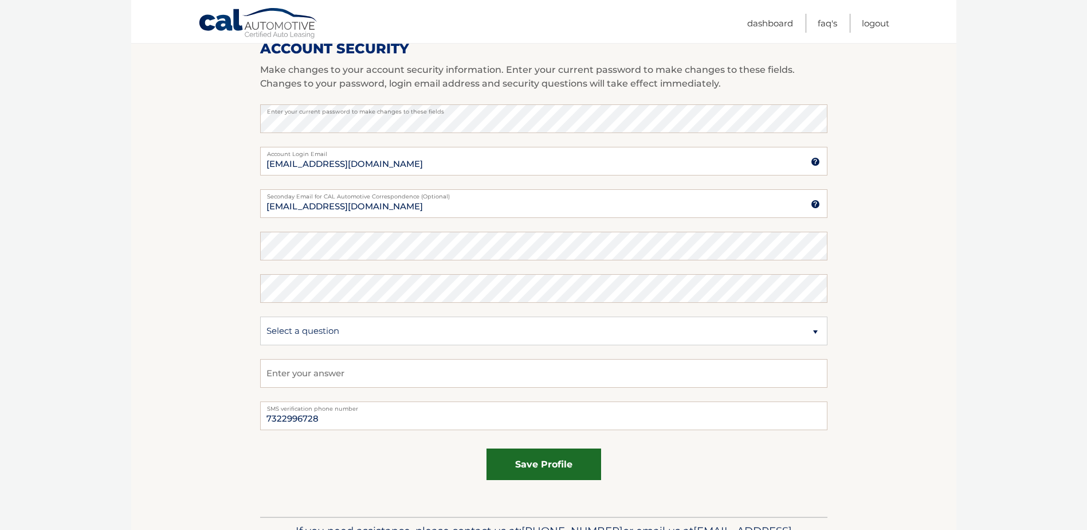
click at [514, 470] on button "save profile" at bounding box center [544, 464] width 115 height 32
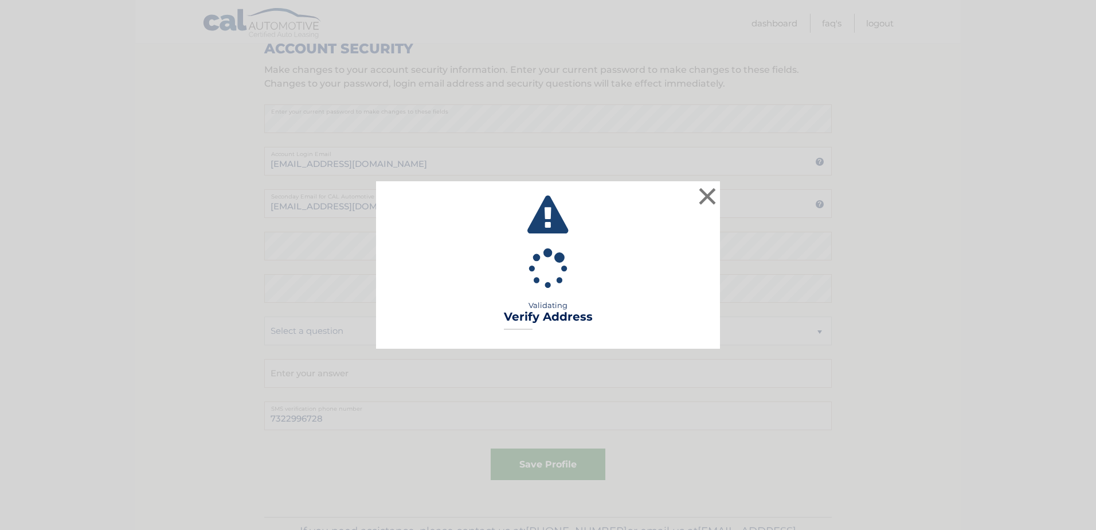
type input "UNIT 18109"
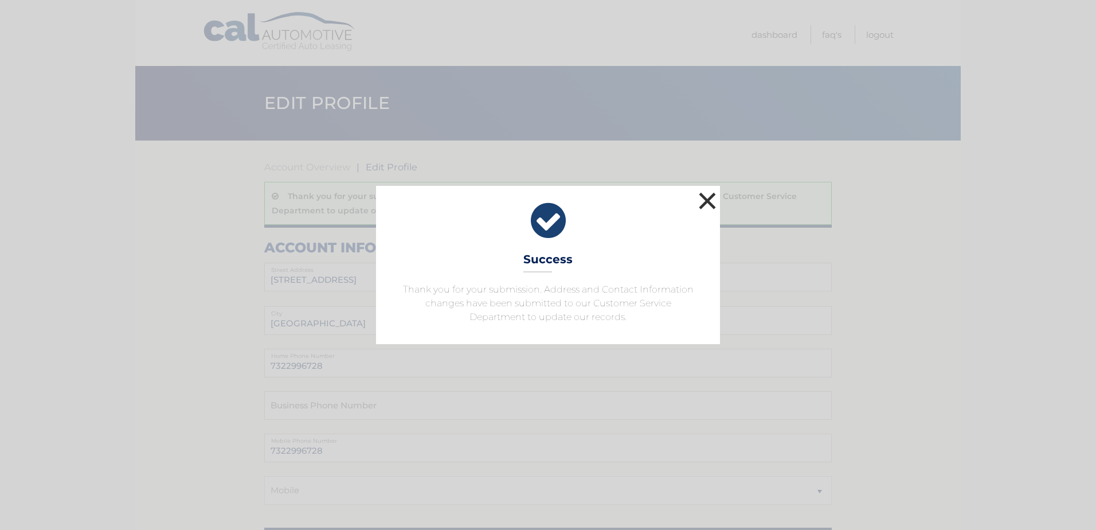
click at [708, 201] on button "×" at bounding box center [707, 200] width 23 height 23
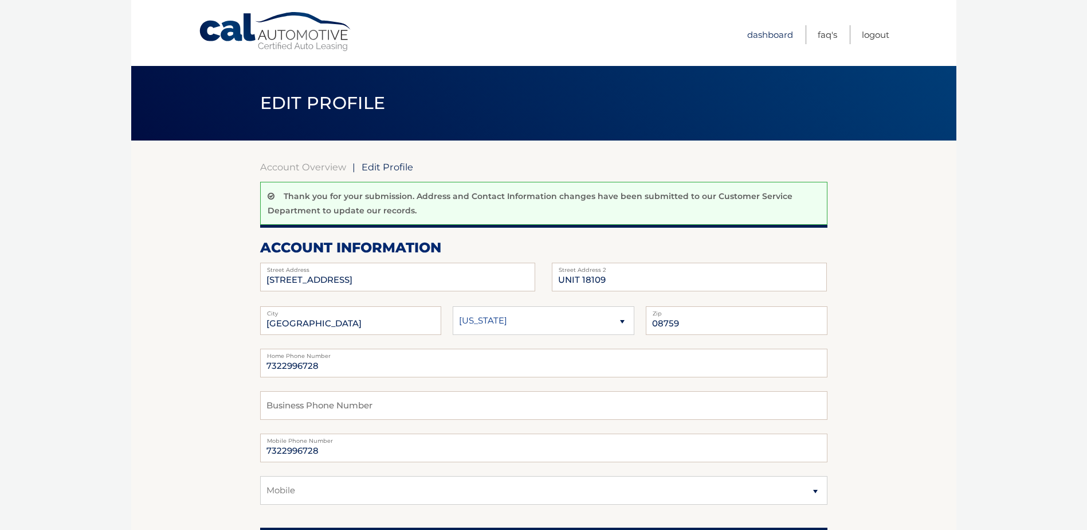
click at [763, 37] on link "Dashboard" at bounding box center [771, 34] width 46 height 19
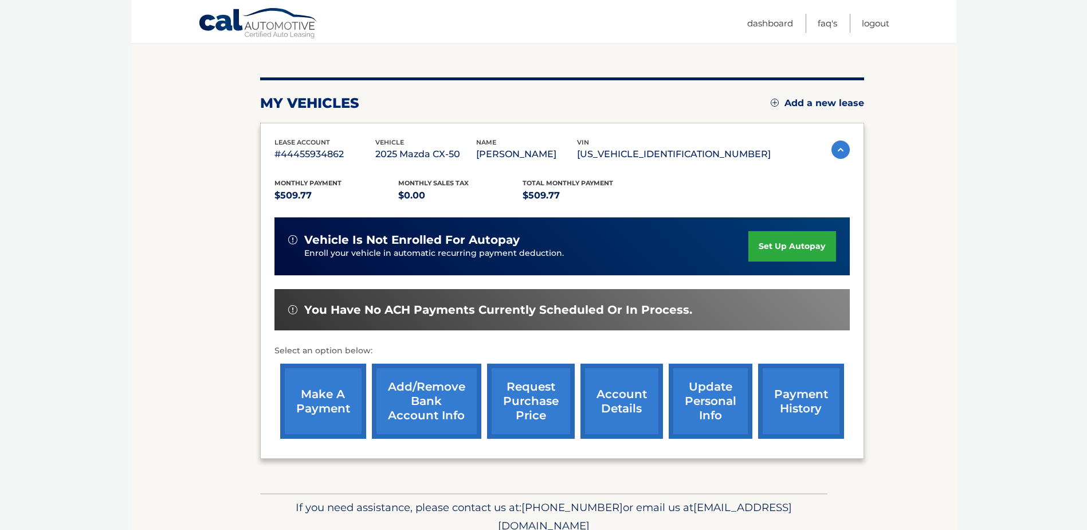
scroll to position [165, 0]
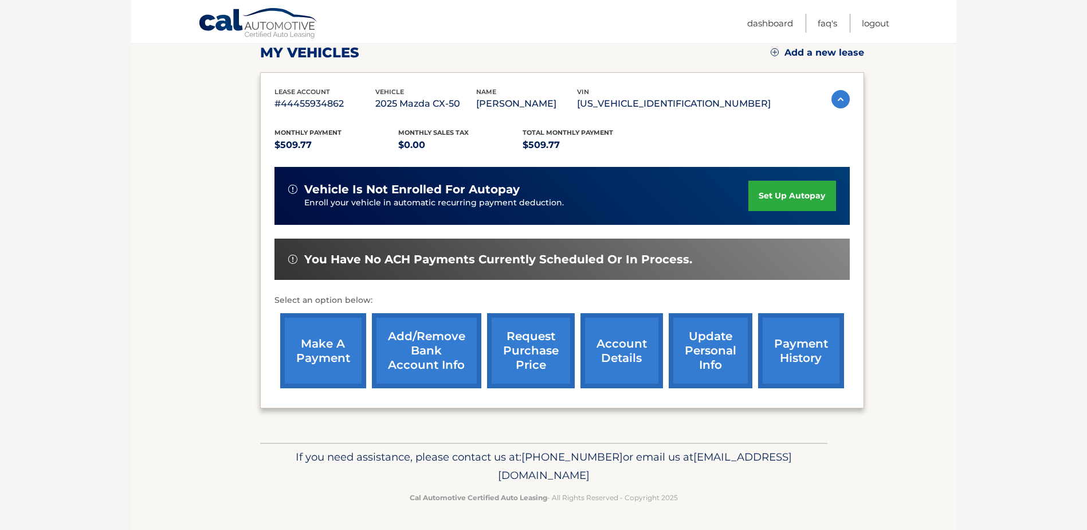
click at [393, 360] on link "Add/Remove bank account info" at bounding box center [426, 350] width 109 height 75
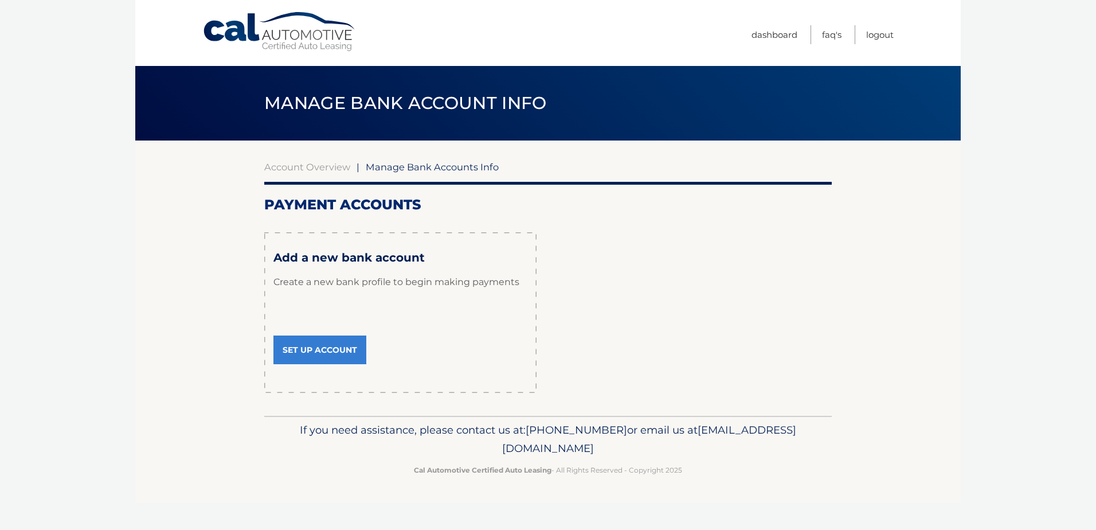
click at [304, 346] on link "Set Up Account" at bounding box center [319, 349] width 93 height 29
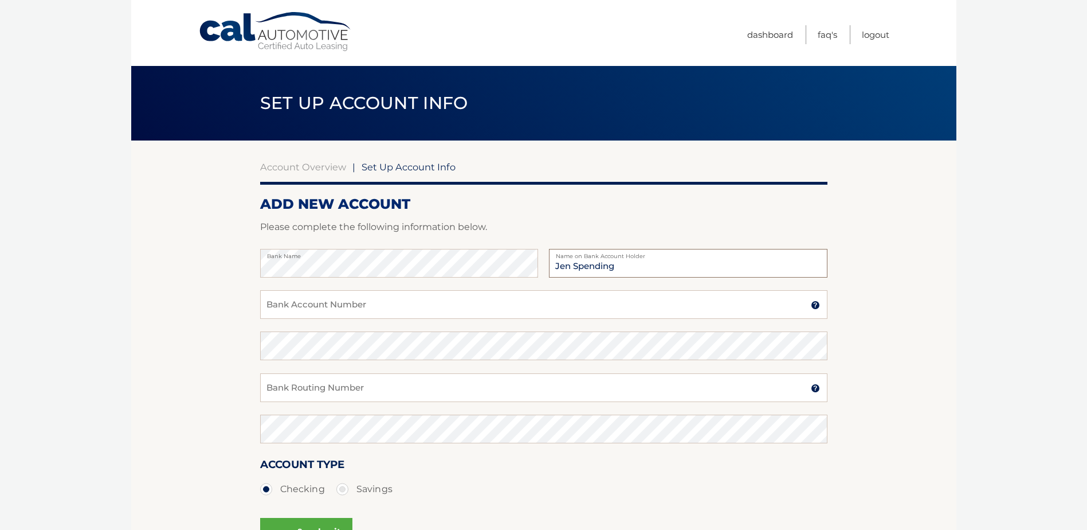
drag, startPoint x: 621, startPoint y: 261, endPoint x: 438, endPoint y: 240, distance: 184.7
click at [438, 240] on form "ADD NEW ACCOUNT Please complete the following information below. Bank Name Jen …" at bounding box center [544, 386] width 568 height 382
type input "[PERSON_NAME]"
click at [500, 306] on input "Bank Account Number" at bounding box center [544, 304] width 568 height 29
type input "200767717"
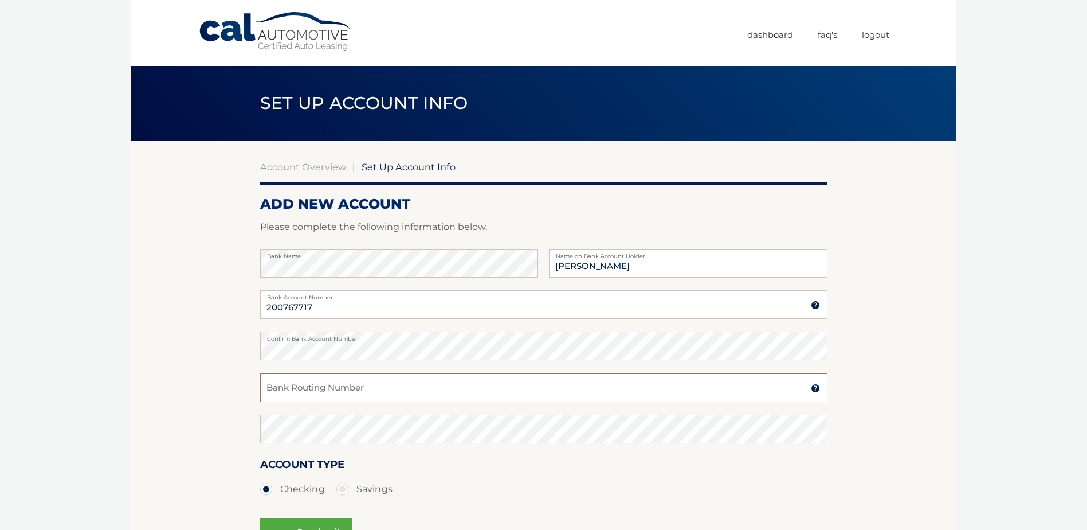
click at [464, 385] on input "Bank Routing Number" at bounding box center [544, 387] width 568 height 29
type input "021202337"
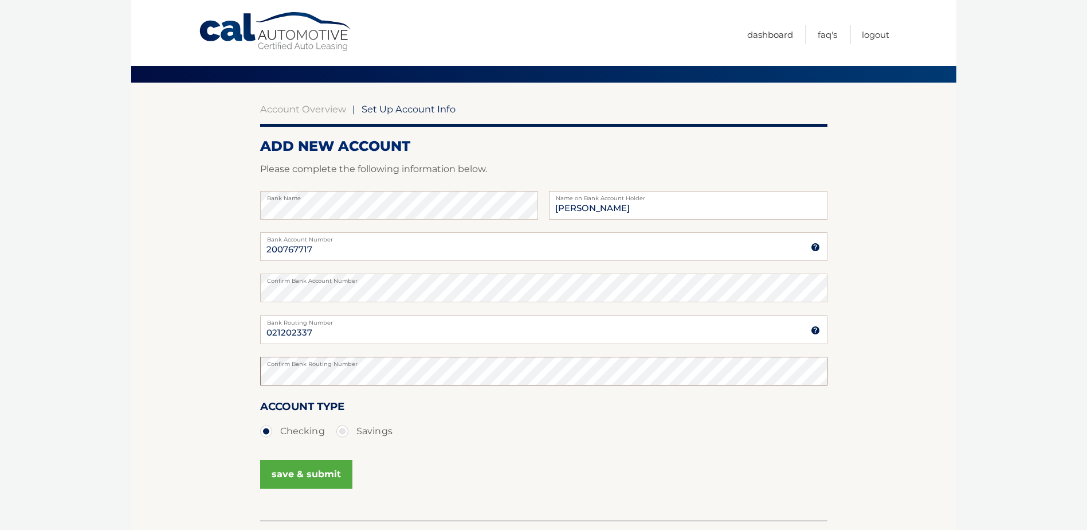
scroll to position [115, 0]
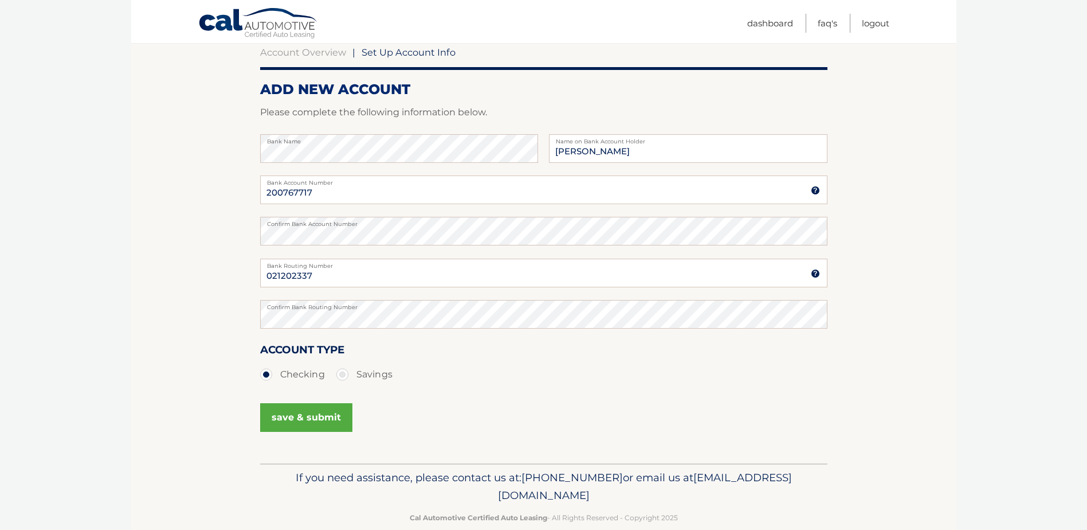
click at [289, 426] on button "save & submit" at bounding box center [306, 417] width 92 height 29
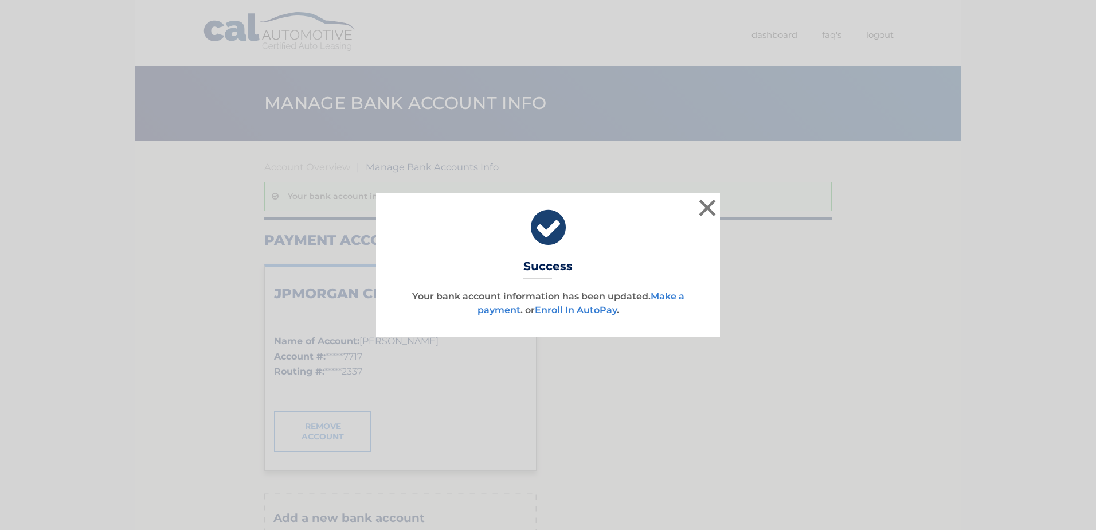
click at [659, 300] on link "Make a payment" at bounding box center [581, 303] width 207 height 25
click at [667, 291] on link "Make a payment" at bounding box center [581, 303] width 207 height 25
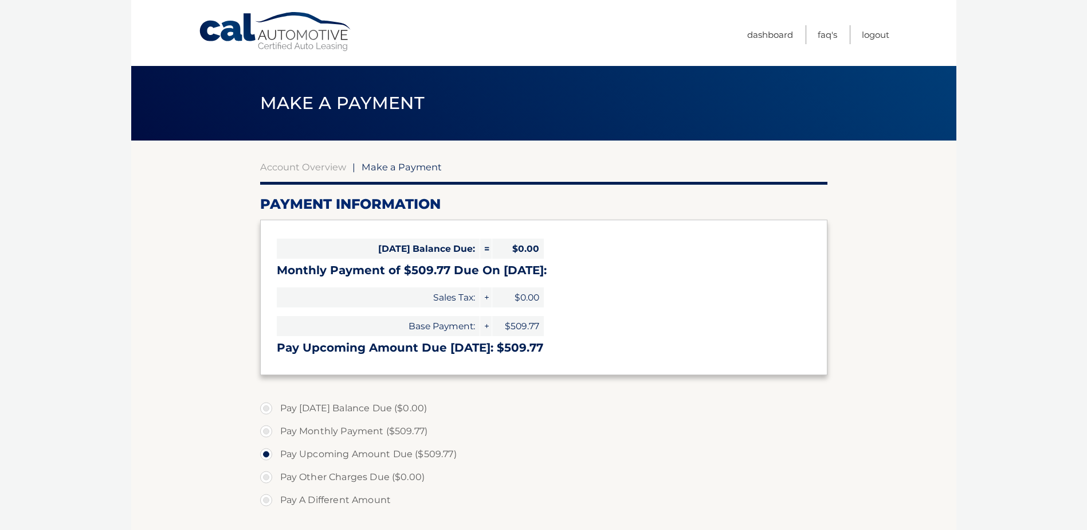
select select "ZGE2Mzg0YTgtYTVlMC00NWY4LTgxNGYtMWE0YTEzNjI2NTNm"
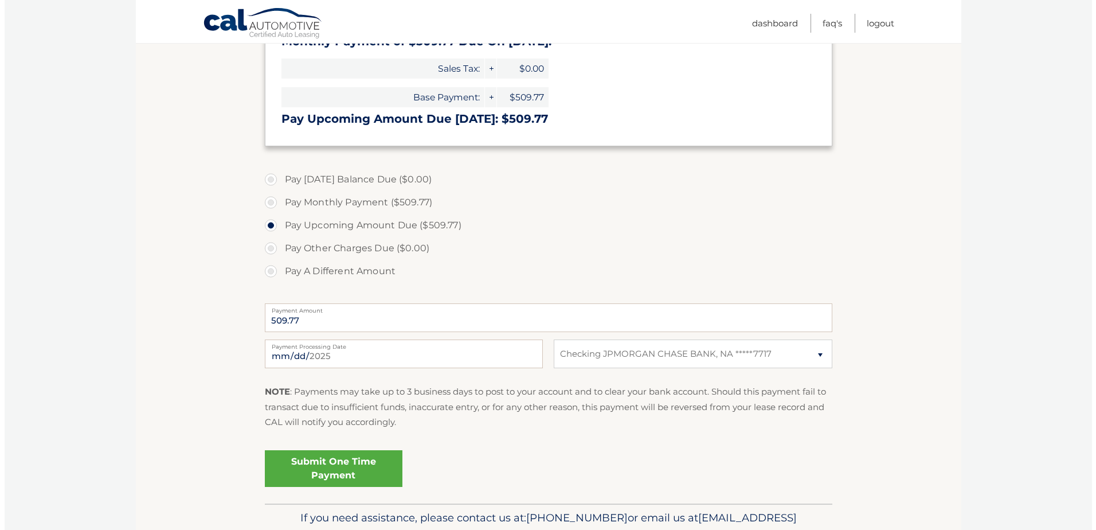
scroll to position [229, 0]
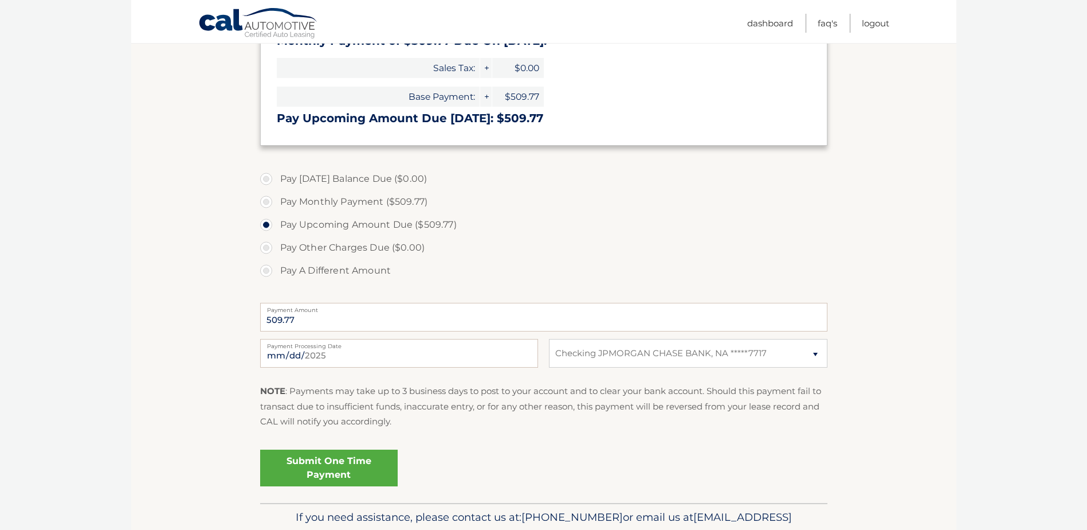
click at [312, 463] on link "Submit One Time Payment" at bounding box center [329, 467] width 138 height 37
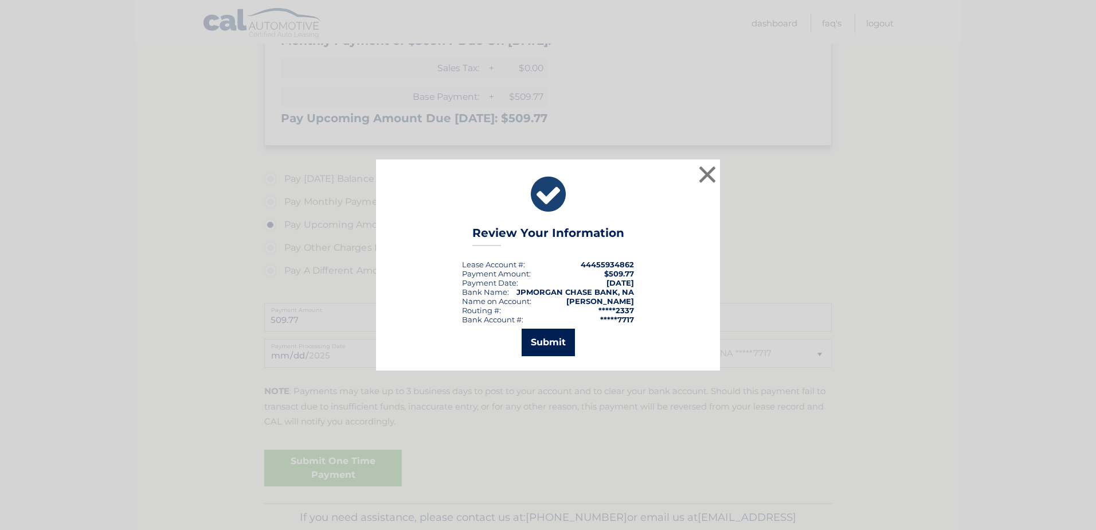
click at [547, 339] on button "Submit" at bounding box center [548, 342] width 53 height 28
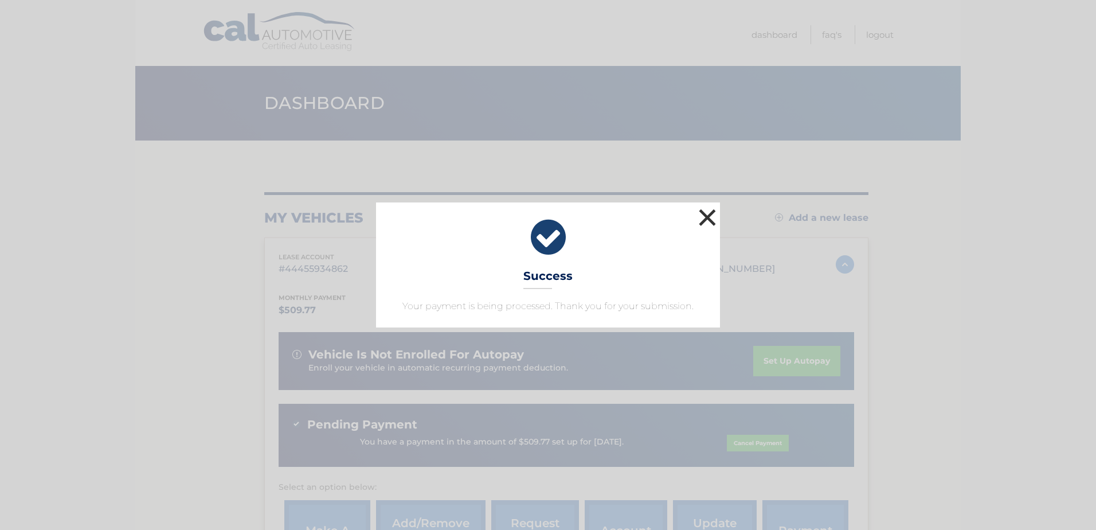
click at [710, 218] on button "×" at bounding box center [707, 217] width 23 height 23
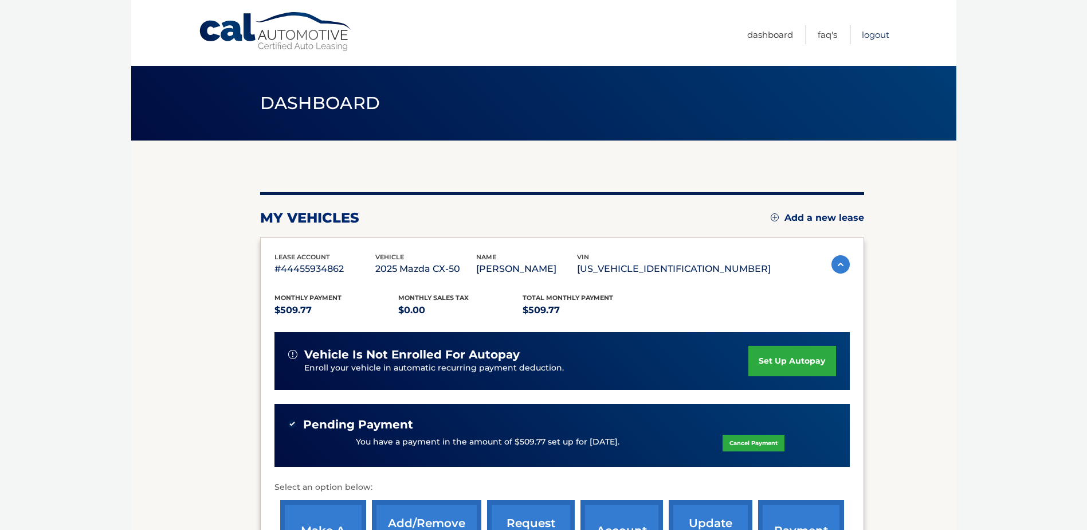
click at [868, 36] on link "Logout" at bounding box center [876, 34] width 28 height 19
